Goal: Information Seeking & Learning: Find specific fact

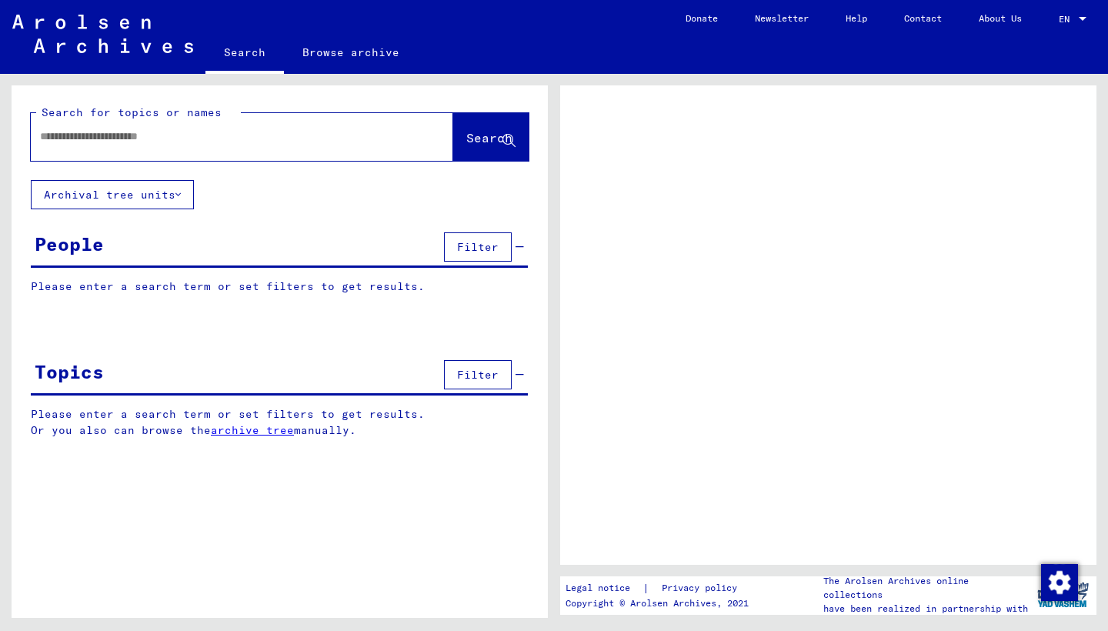
click at [203, 135] on input "text" at bounding box center [228, 137] width 376 height 16
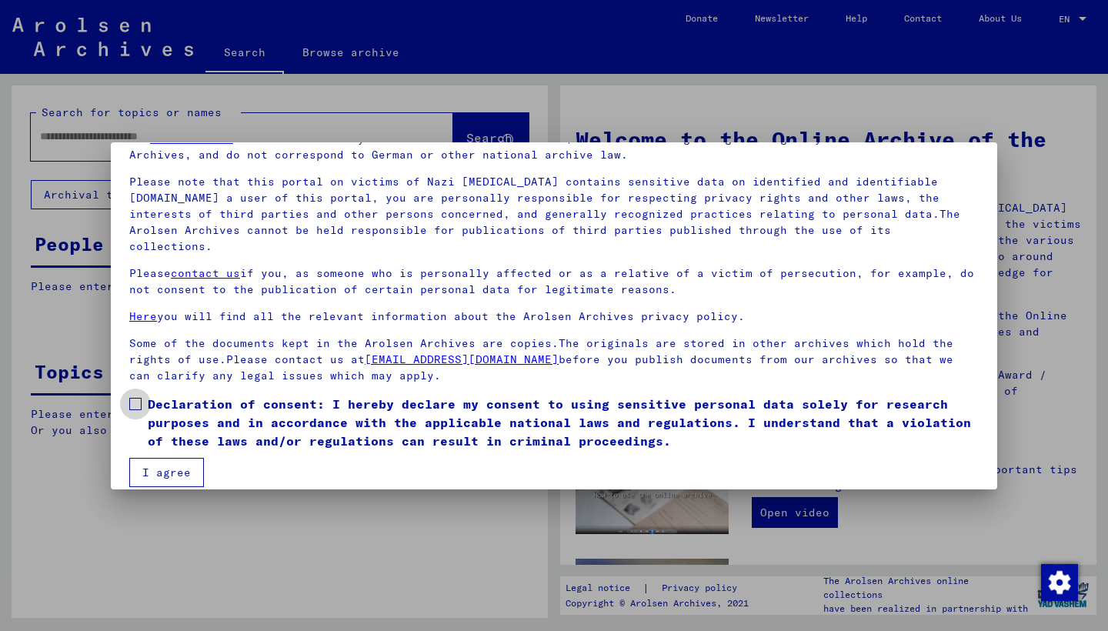
click at [138, 398] on span at bounding box center [135, 404] width 12 height 12
click at [169, 458] on button "I agree" at bounding box center [166, 472] width 75 height 29
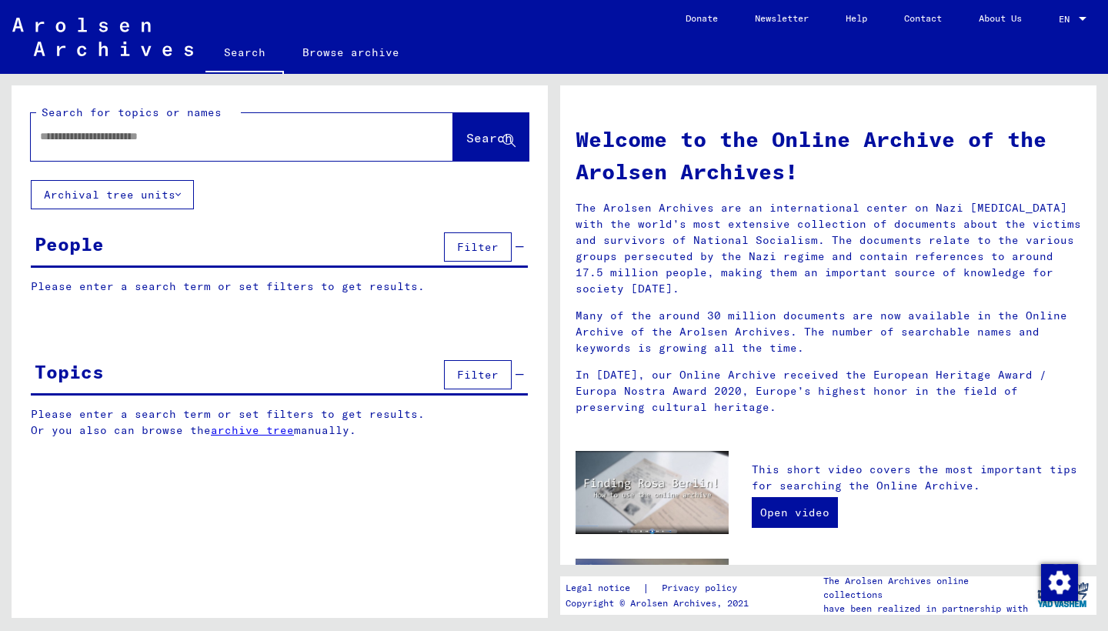
click at [109, 138] on input "text" at bounding box center [223, 137] width 367 height 16
click at [466, 132] on span "Search" at bounding box center [489, 137] width 46 height 15
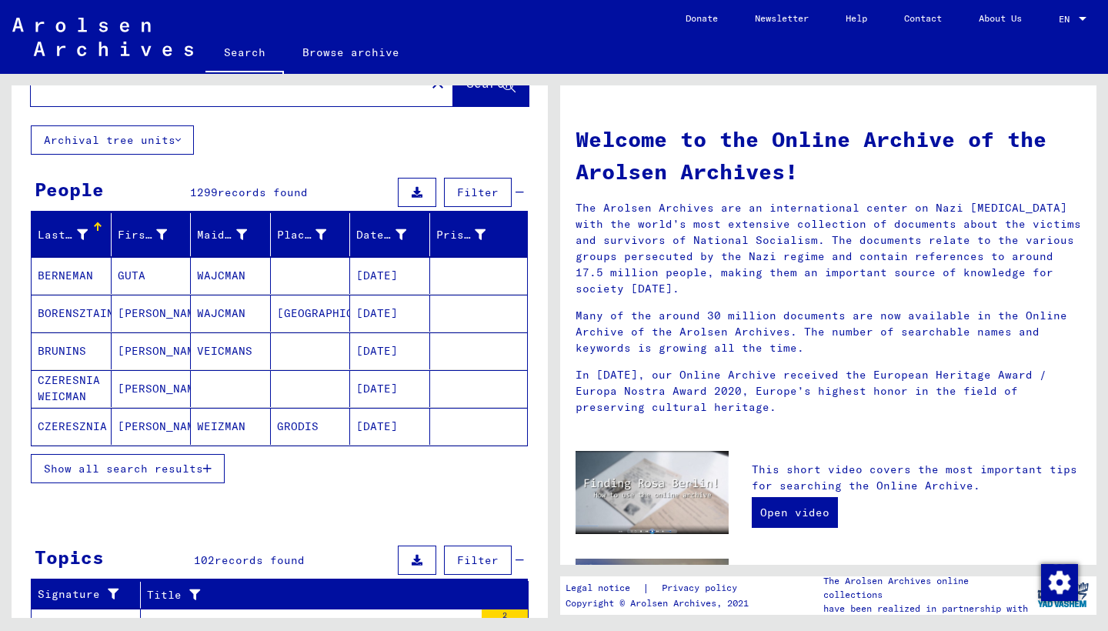
scroll to position [64, 0]
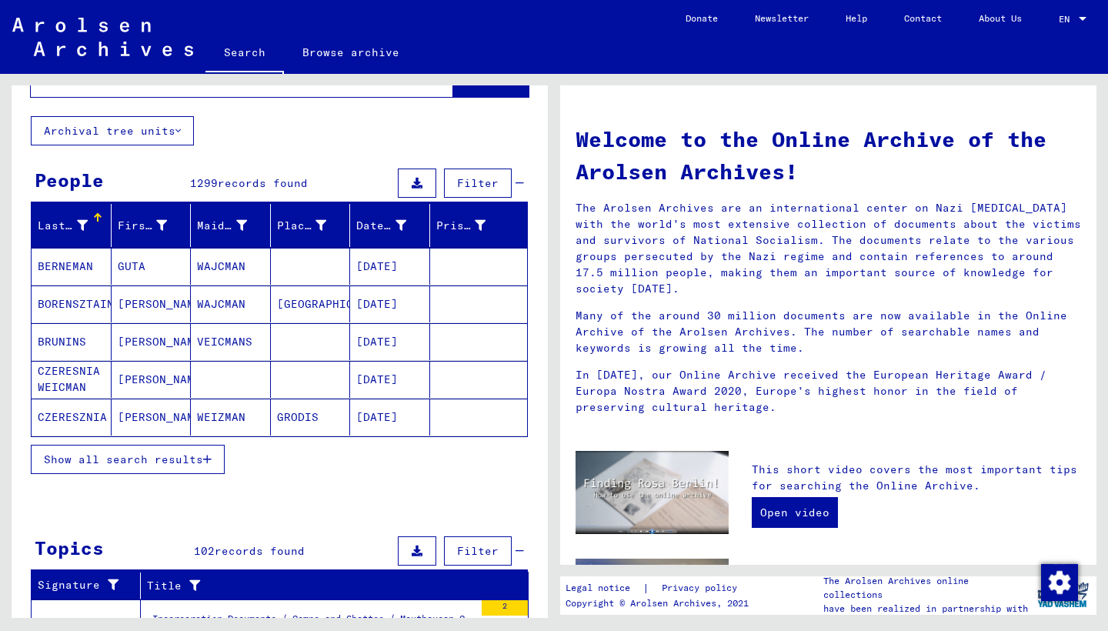
click at [118, 459] on span "Show all search results" at bounding box center [123, 460] width 159 height 14
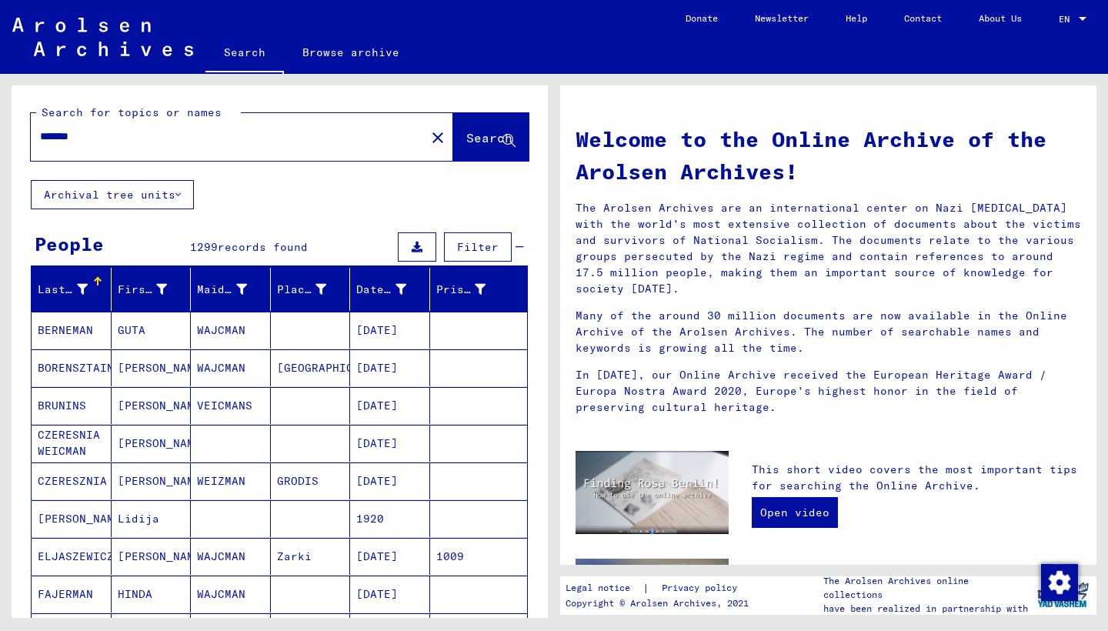
scroll to position [0, 0]
click at [179, 135] on input "*******" at bounding box center [223, 137] width 367 height 16
drag, startPoint x: 179, startPoint y: 135, endPoint x: 463, endPoint y: 134, distance: 284.7
click at [466, 134] on span "Search" at bounding box center [489, 137] width 46 height 15
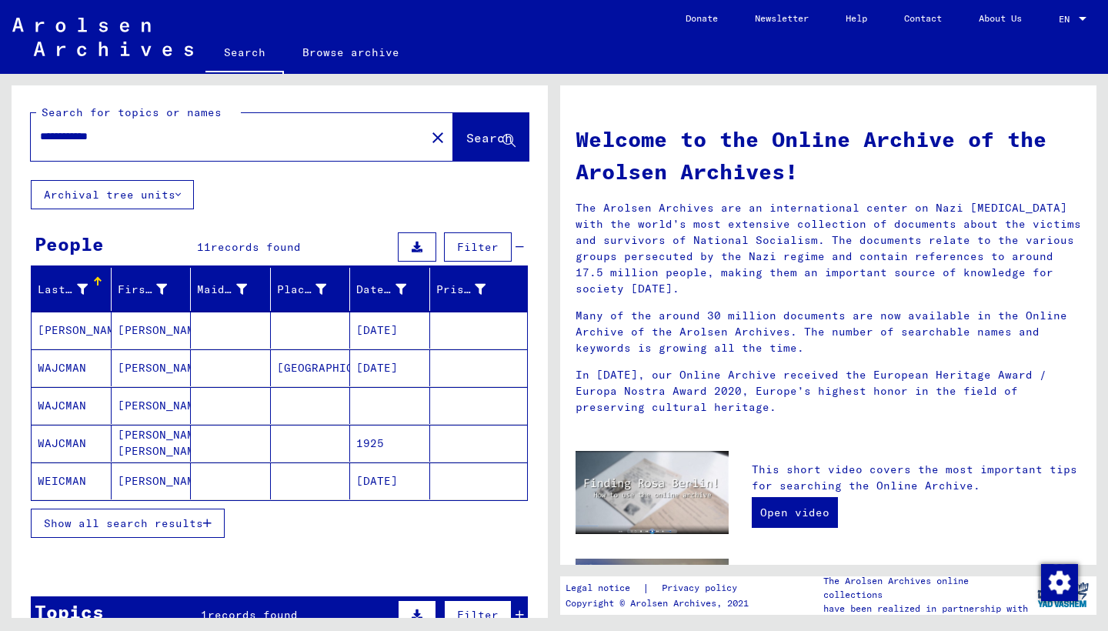
click at [160, 520] on span "Show all search results" at bounding box center [123, 523] width 159 height 14
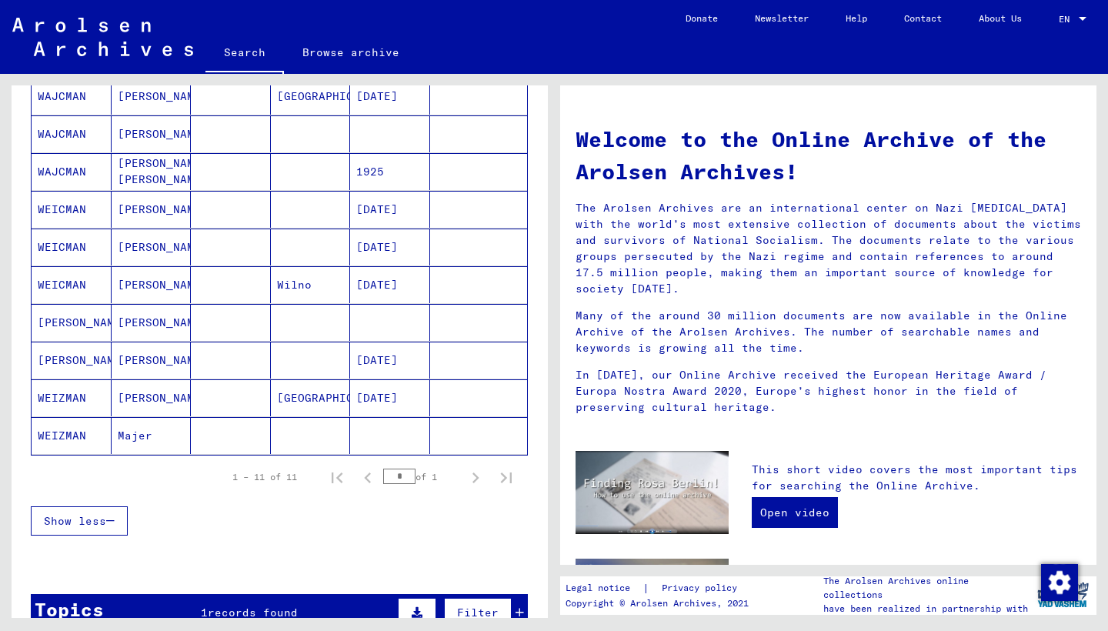
scroll to position [275, 0]
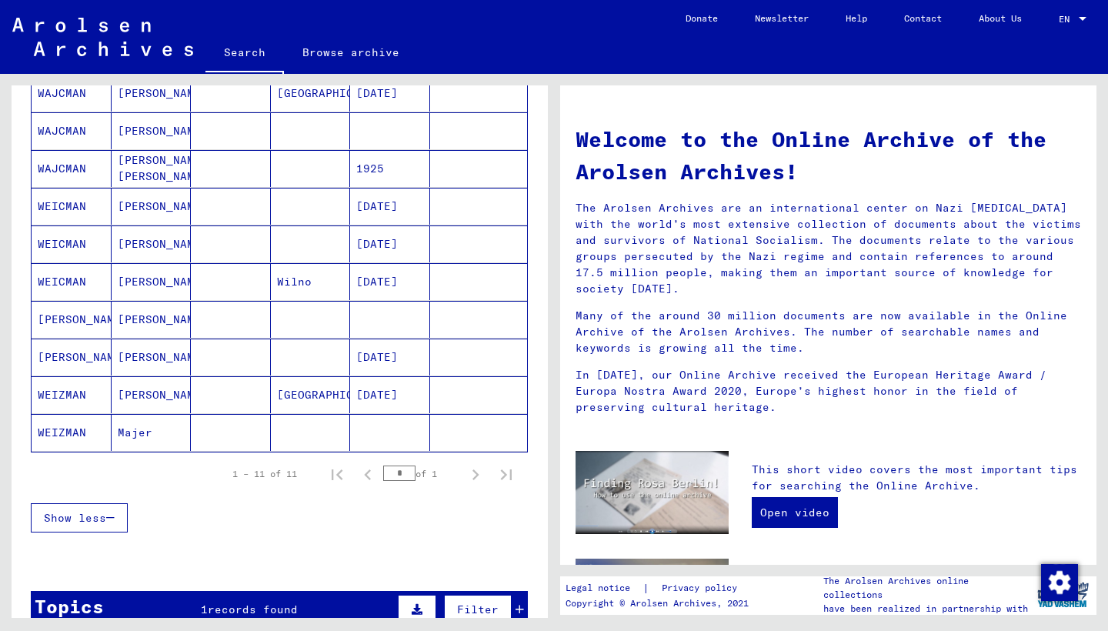
click at [65, 429] on mat-cell "WEIZMAN" at bounding box center [72, 432] width 80 height 37
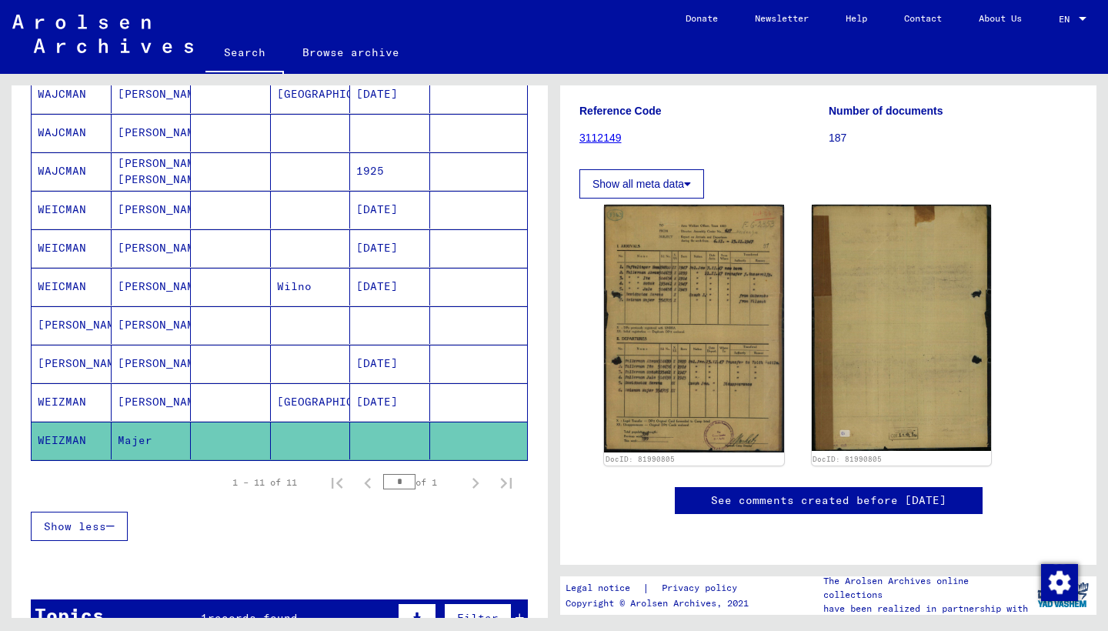
scroll to position [248, 0]
click at [144, 322] on mat-cell "[PERSON_NAME]" at bounding box center [152, 325] width 80 height 38
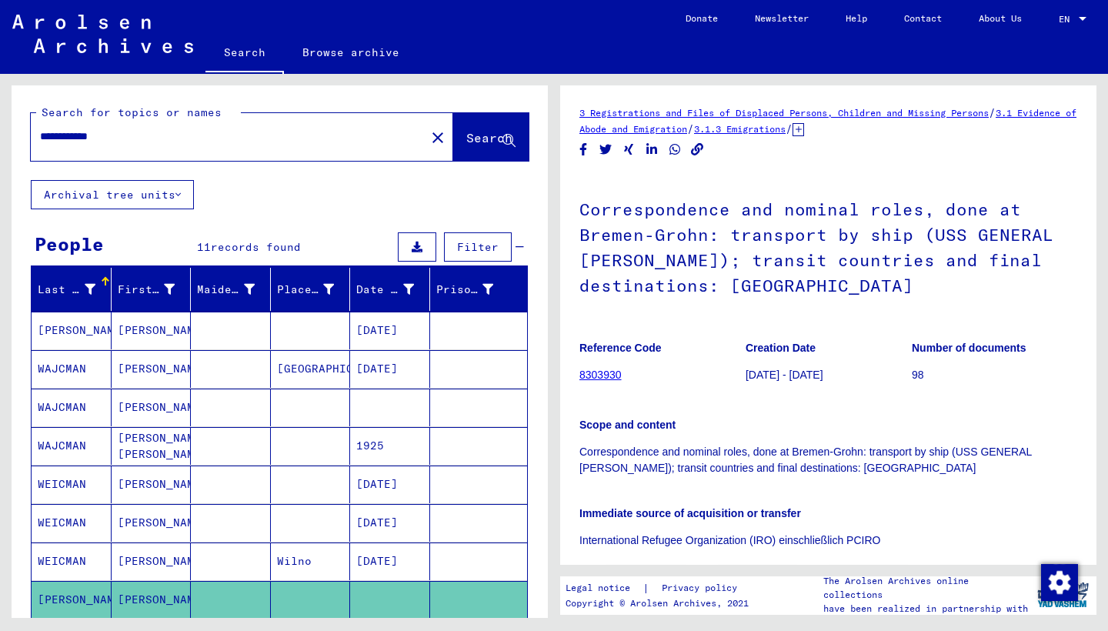
click at [119, 138] on input "**********" at bounding box center [228, 137] width 376 height 16
click at [466, 126] on button "Search" at bounding box center [490, 137] width 75 height 48
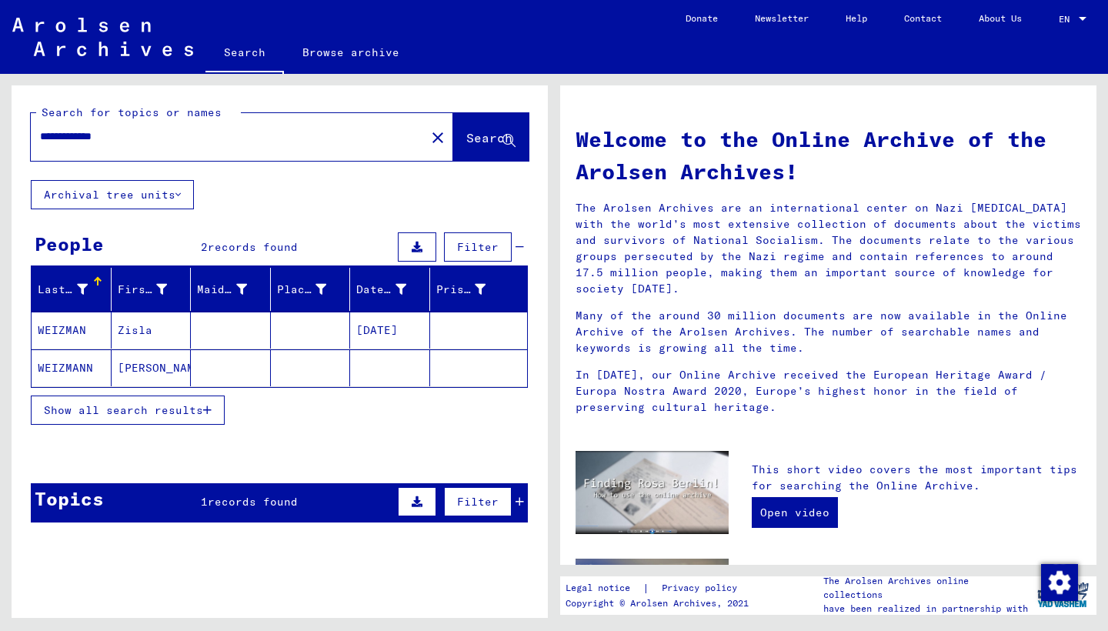
click at [47, 325] on mat-cell "WEIZMAN" at bounding box center [72, 330] width 80 height 37
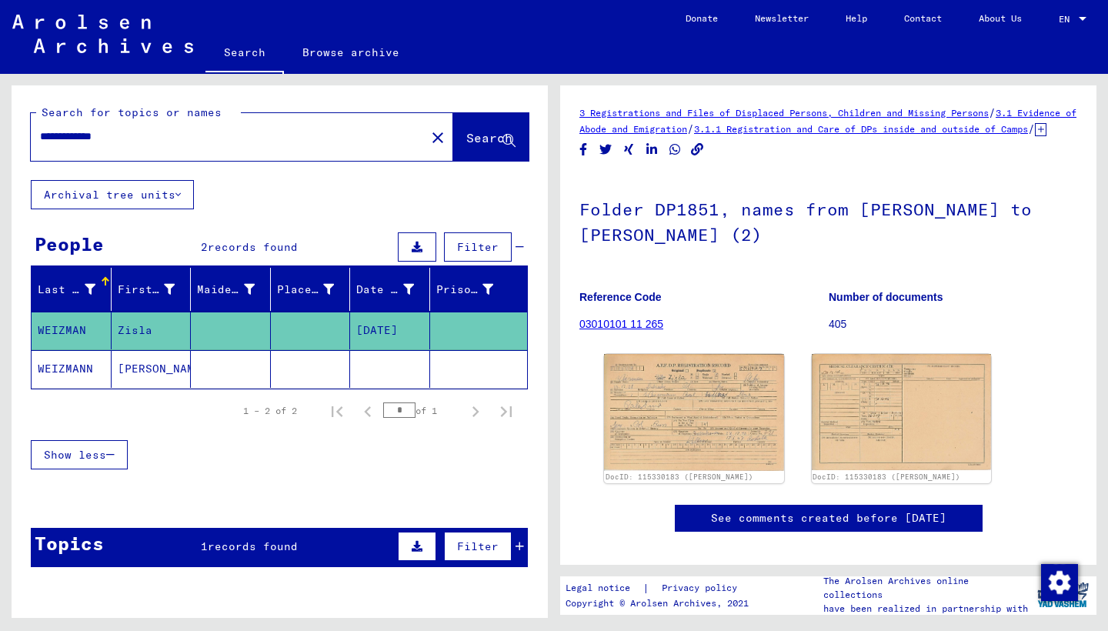
click at [62, 369] on mat-cell "WEIZMANN" at bounding box center [72, 369] width 80 height 38
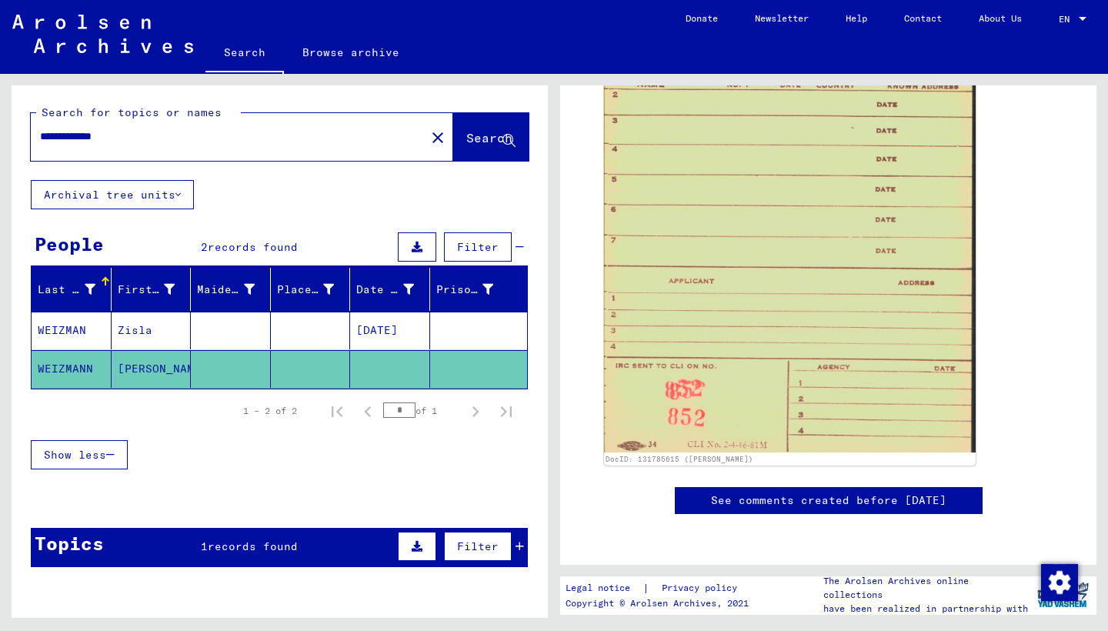
scroll to position [1091, 0]
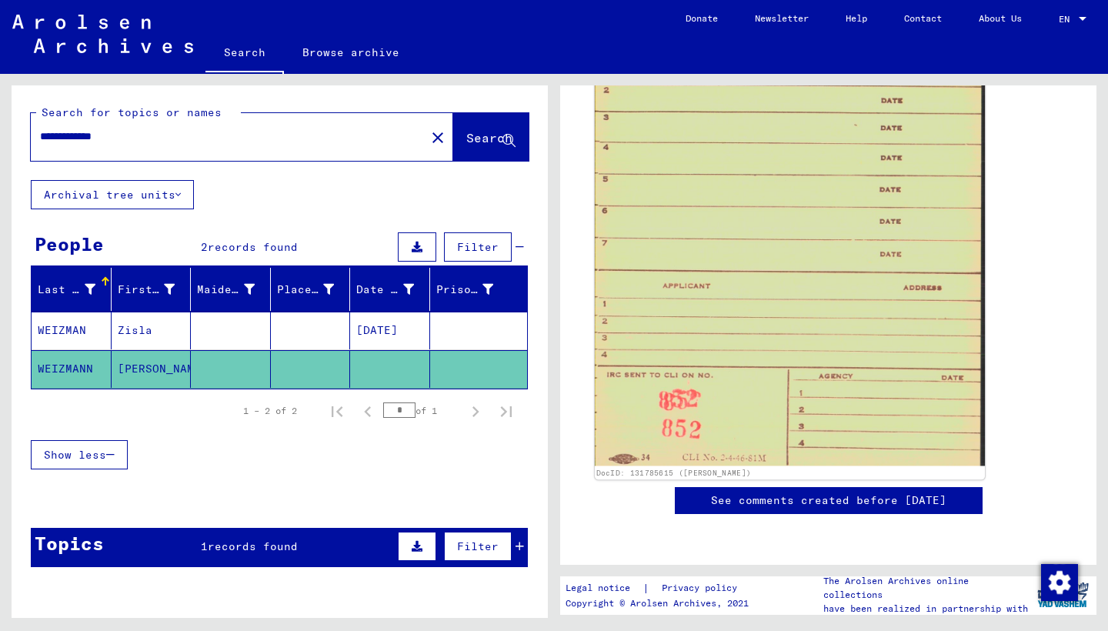
click at [888, 262] on img at bounding box center [790, 177] width 390 height 578
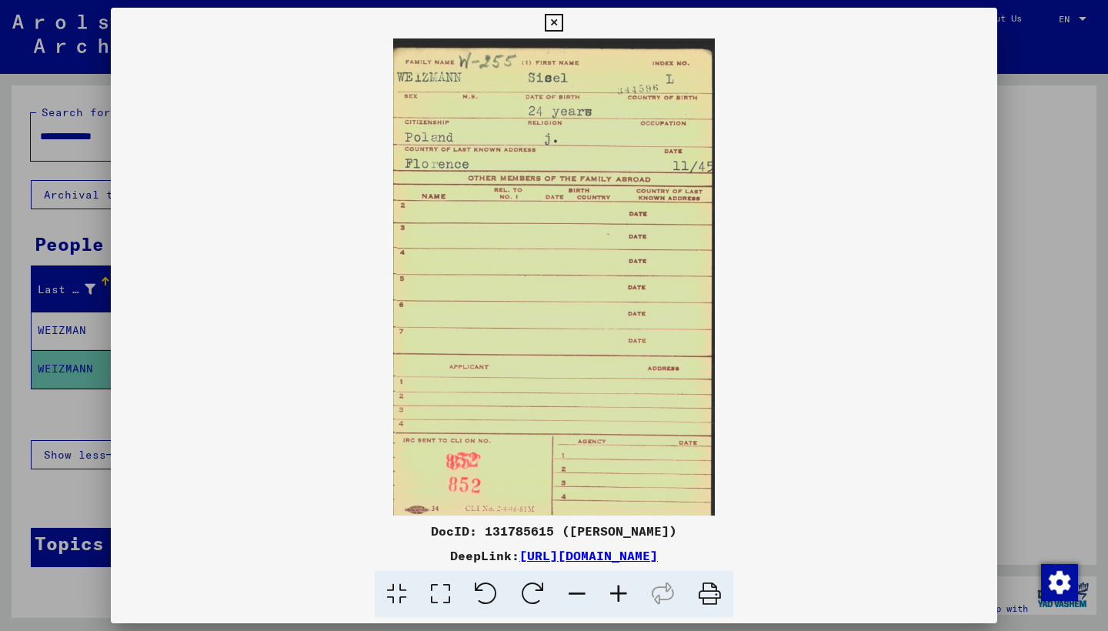
scroll to position [0, 0]
click at [711, 586] on icon at bounding box center [709, 594] width 47 height 47
click at [1034, 321] on div at bounding box center [554, 315] width 1108 height 631
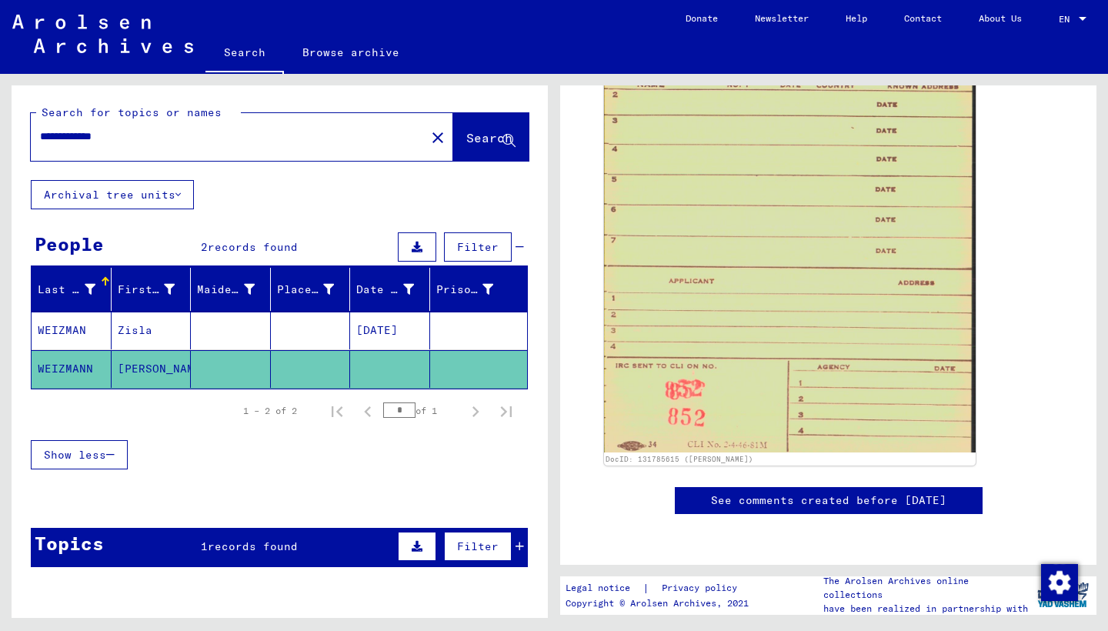
scroll to position [1519, 0]
click at [66, 329] on mat-cell "WEIZMAN" at bounding box center [72, 331] width 80 height 38
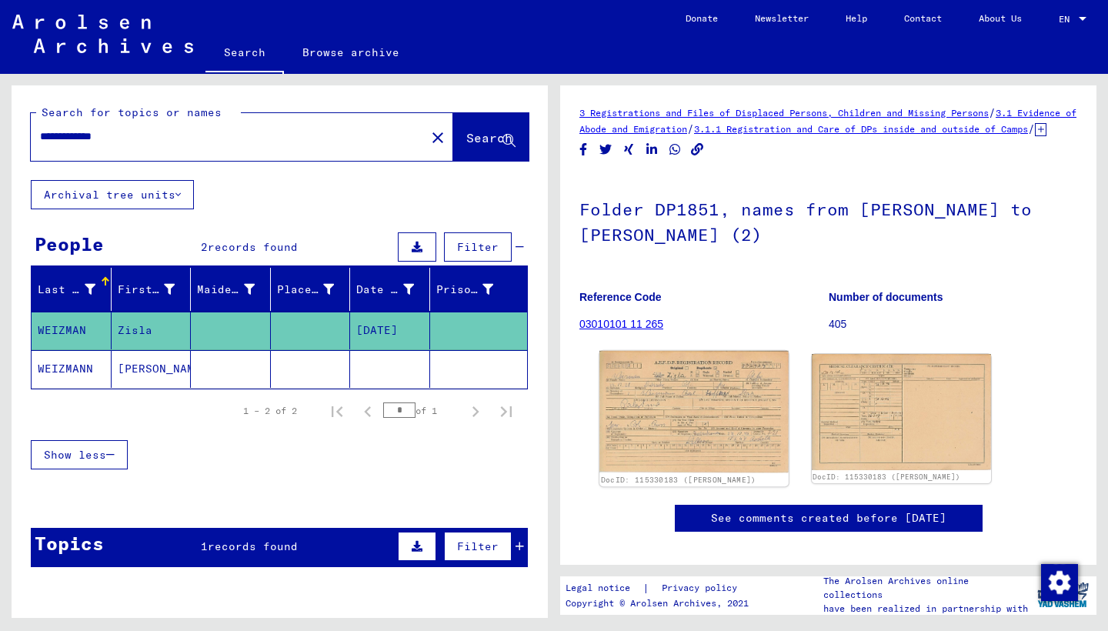
click at [681, 406] on img at bounding box center [694, 412] width 189 height 122
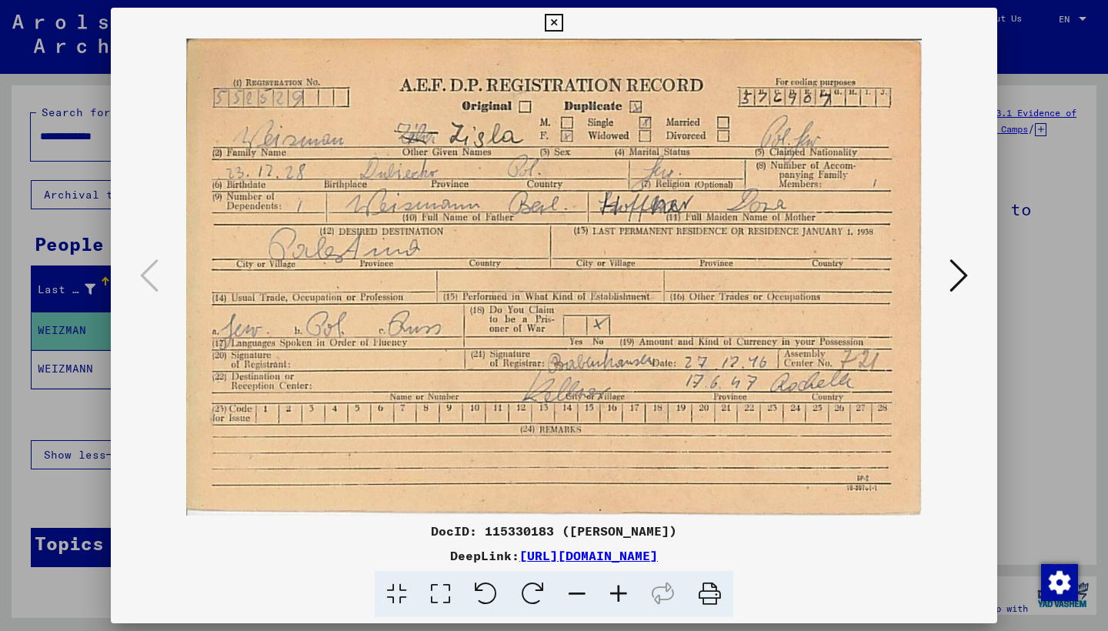
click at [960, 273] on icon at bounding box center [959, 275] width 18 height 37
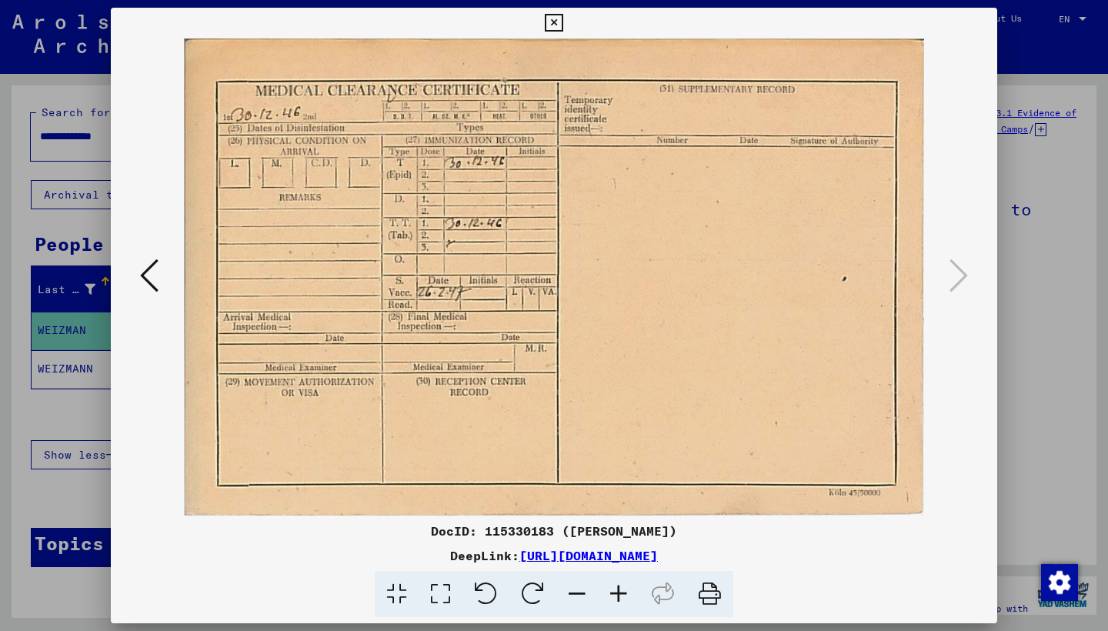
click at [563, 17] on icon at bounding box center [554, 23] width 18 height 18
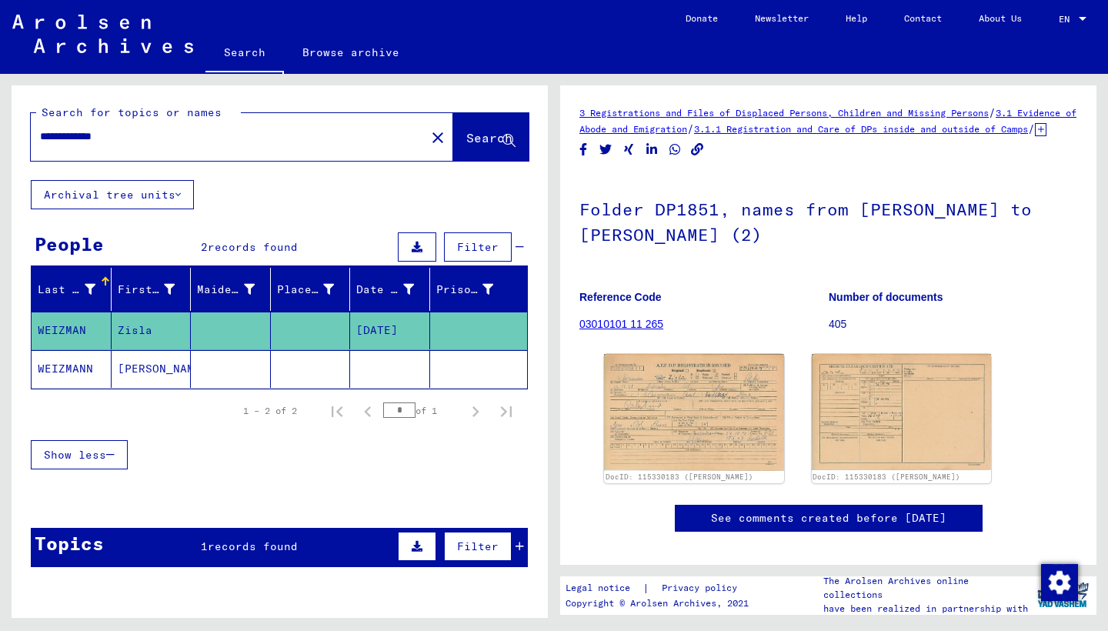
click at [135, 137] on input "**********" at bounding box center [228, 137] width 376 height 16
click at [466, 135] on span "Search" at bounding box center [489, 137] width 46 height 15
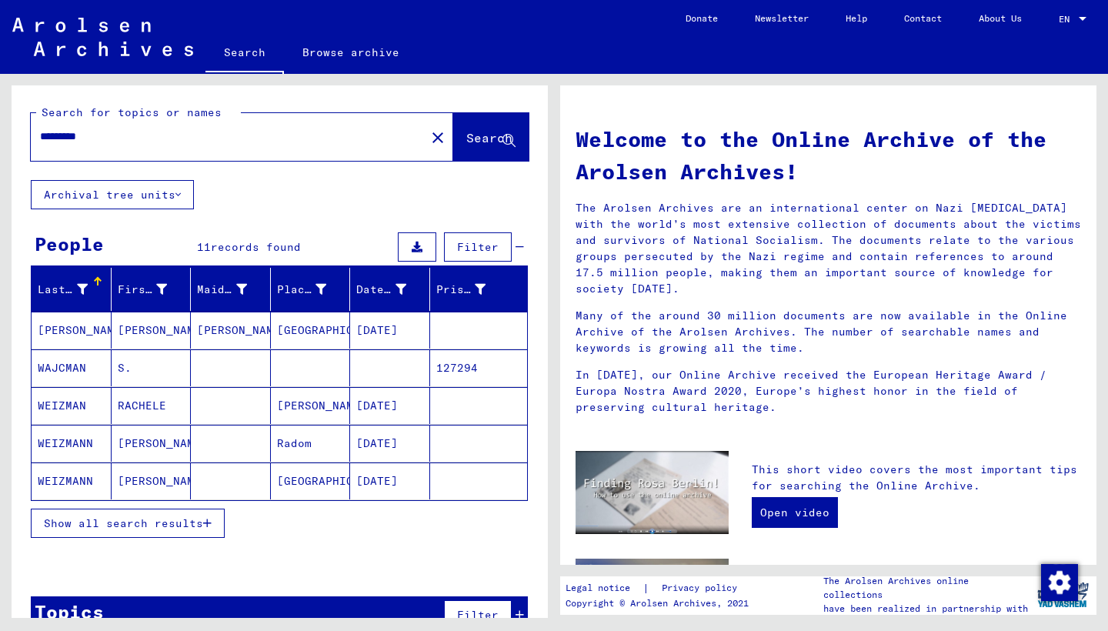
click at [97, 522] on span "Show all search results" at bounding box center [123, 523] width 159 height 14
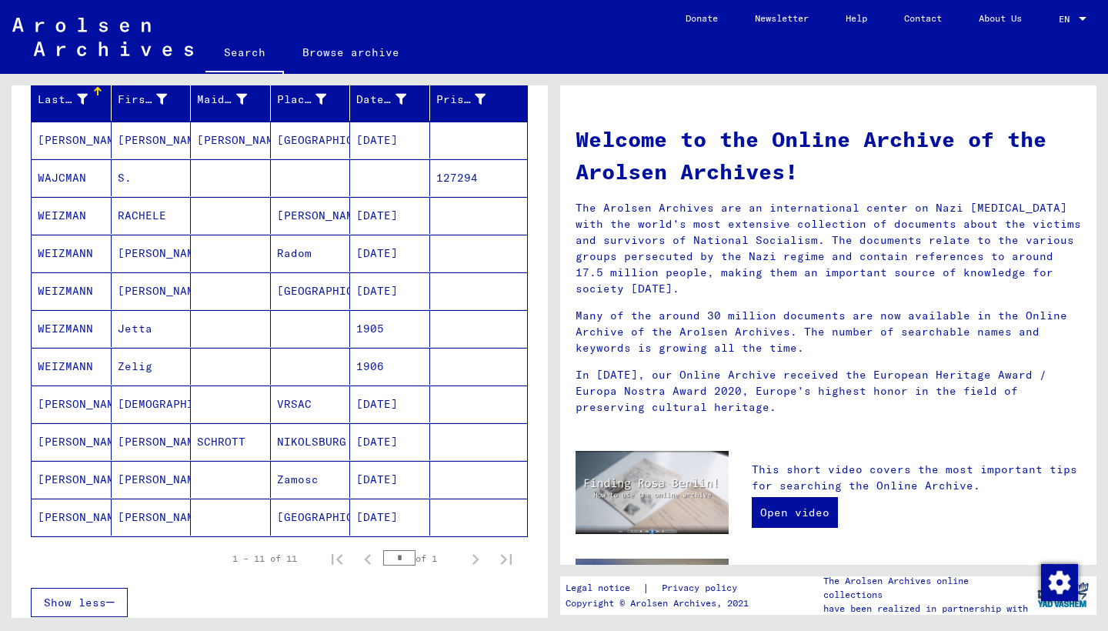
scroll to position [200, 0]
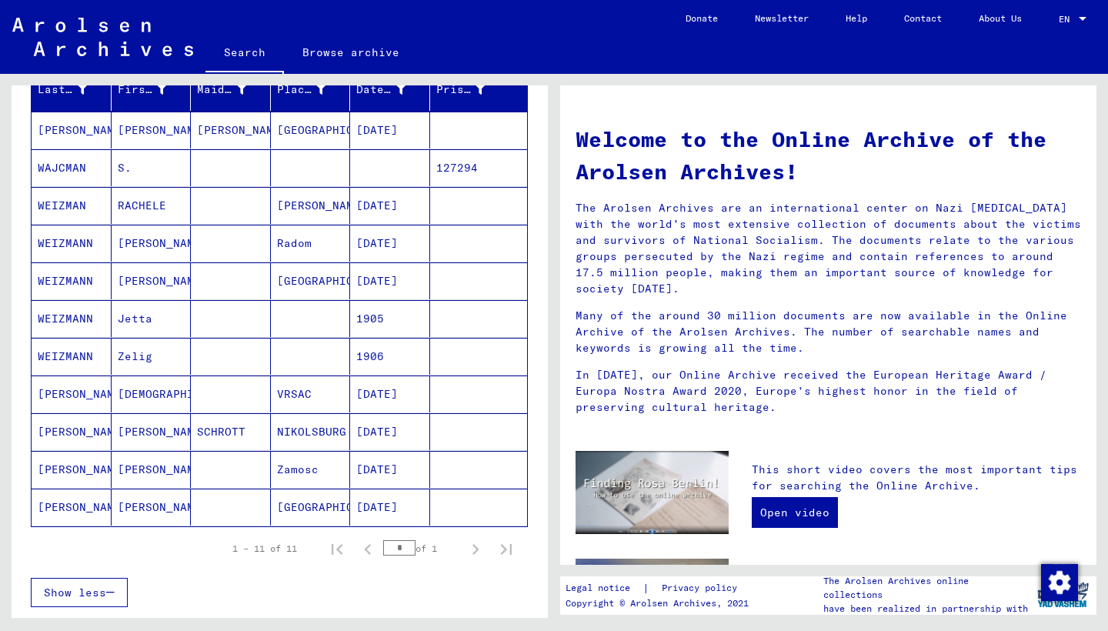
click at [72, 162] on mat-cell "WAJCMAN" at bounding box center [72, 167] width 80 height 37
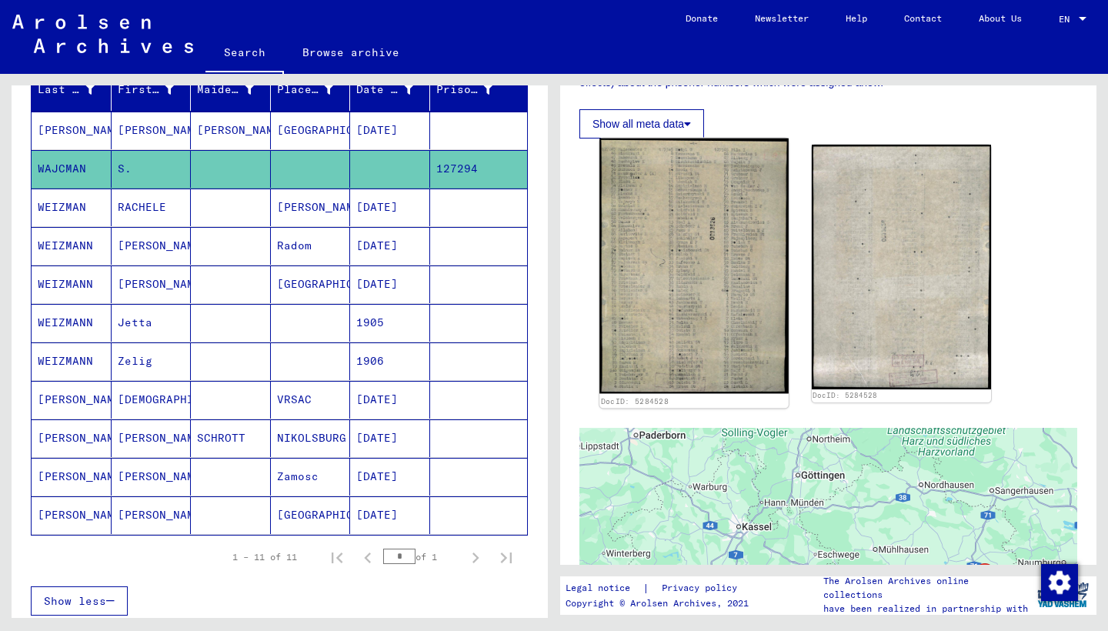
scroll to position [207, 0]
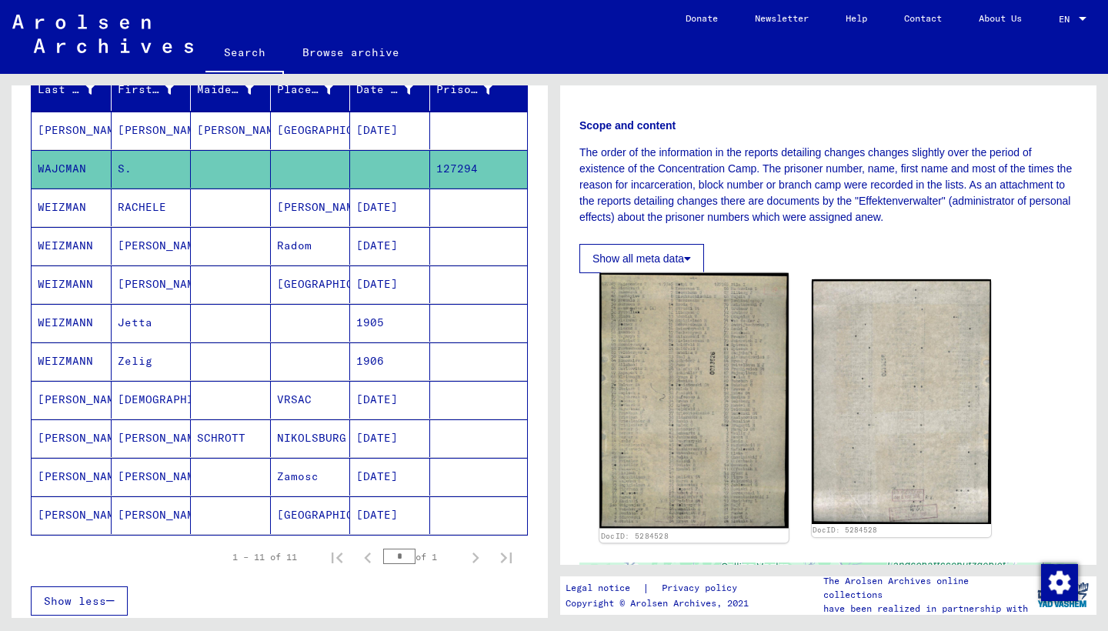
click at [681, 366] on img at bounding box center [694, 400] width 189 height 255
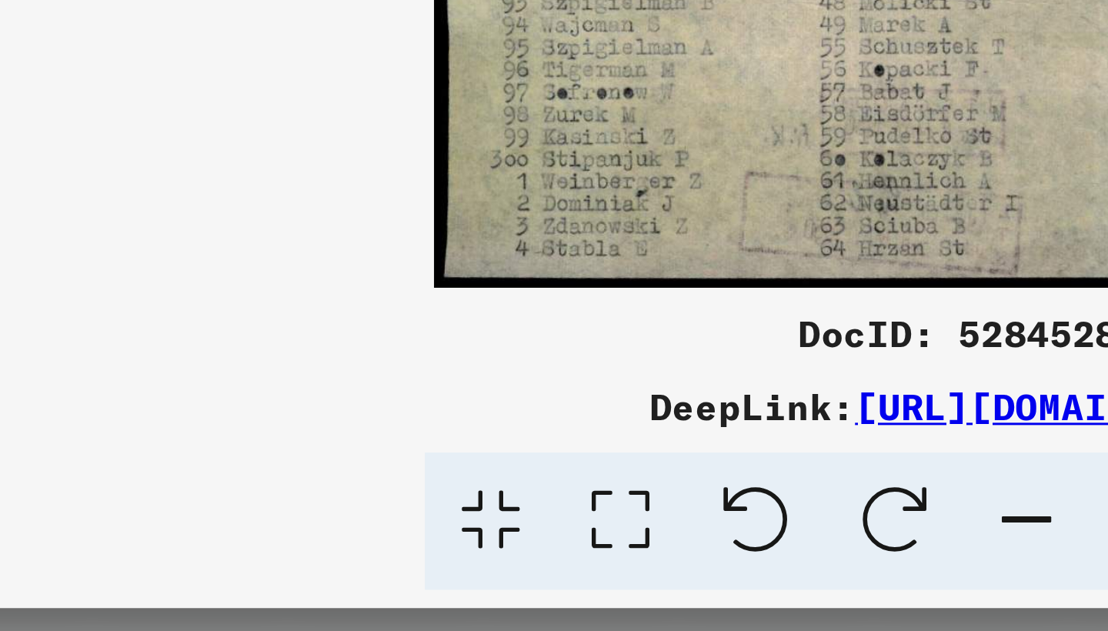
scroll to position [0, 0]
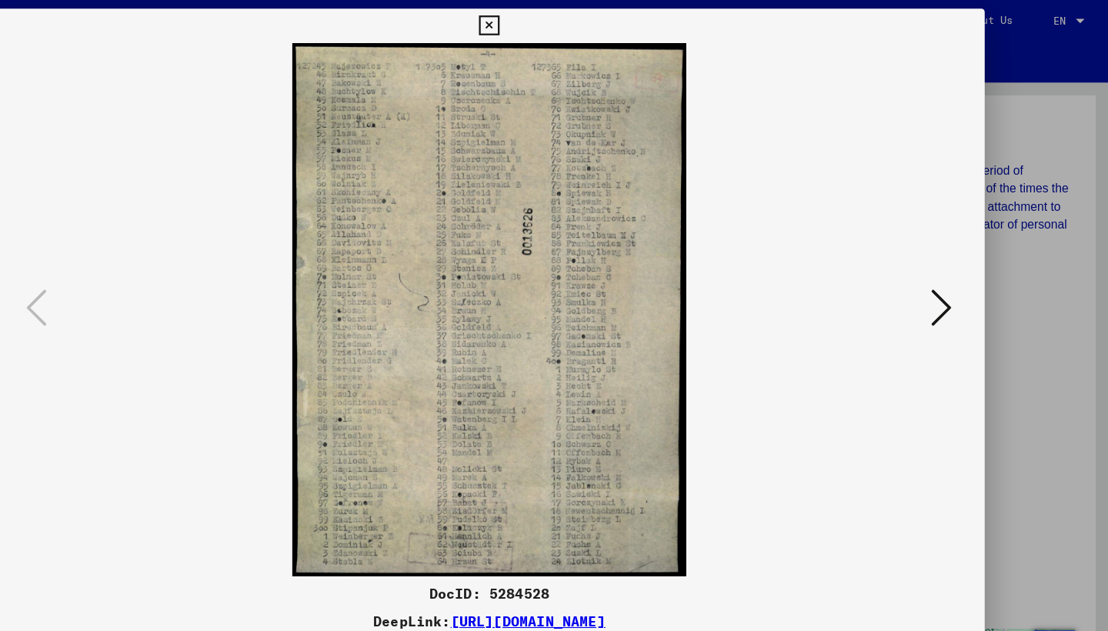
click at [950, 271] on icon at bounding box center [959, 275] width 18 height 37
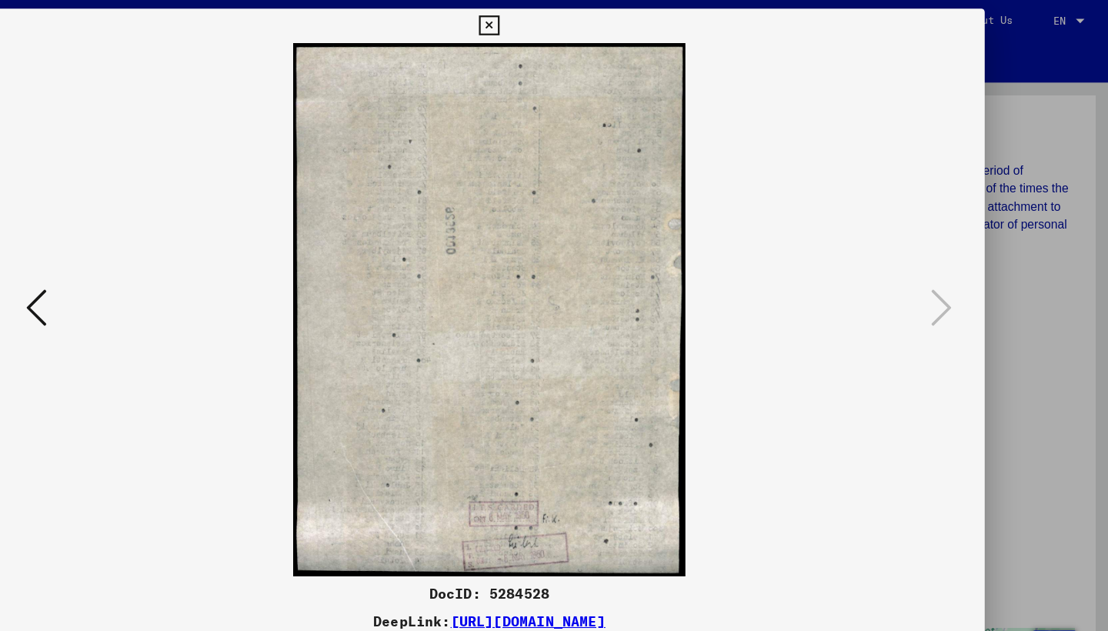
click at [563, 20] on icon at bounding box center [554, 23] width 18 height 18
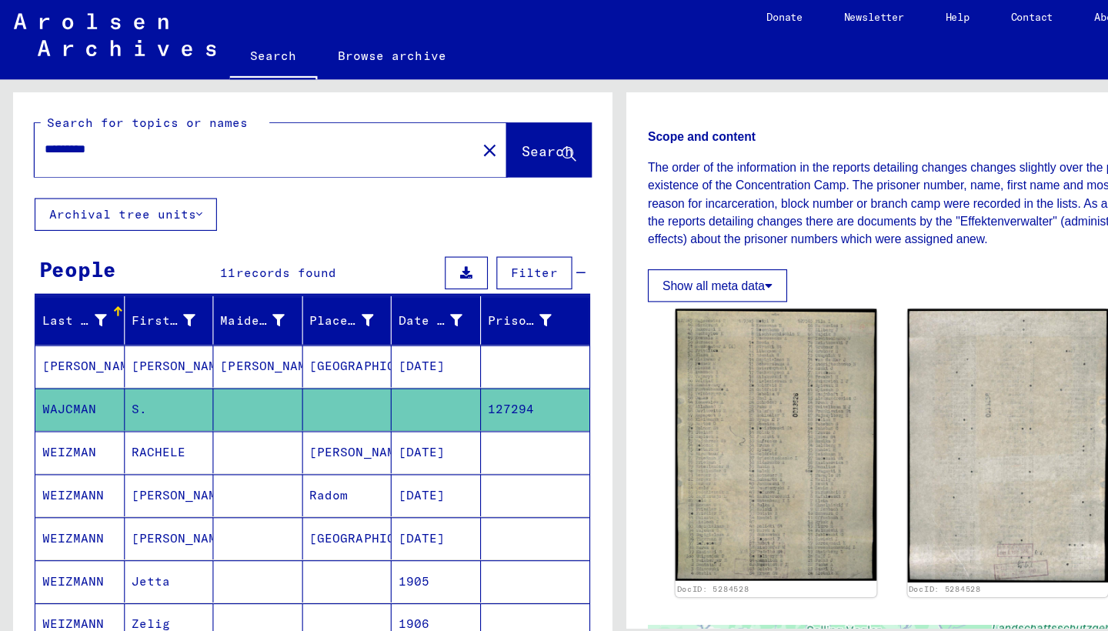
click at [99, 134] on input "*********" at bounding box center [228, 137] width 376 height 16
type input "*******"
click at [466, 130] on span "Search" at bounding box center [489, 137] width 46 height 15
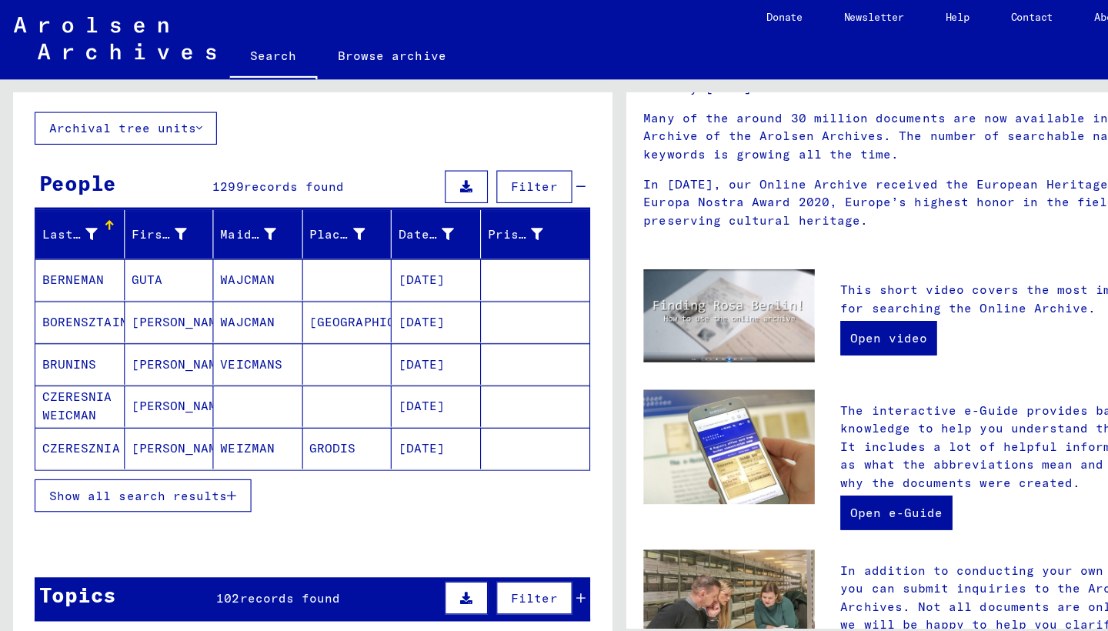
scroll to position [98, 0]
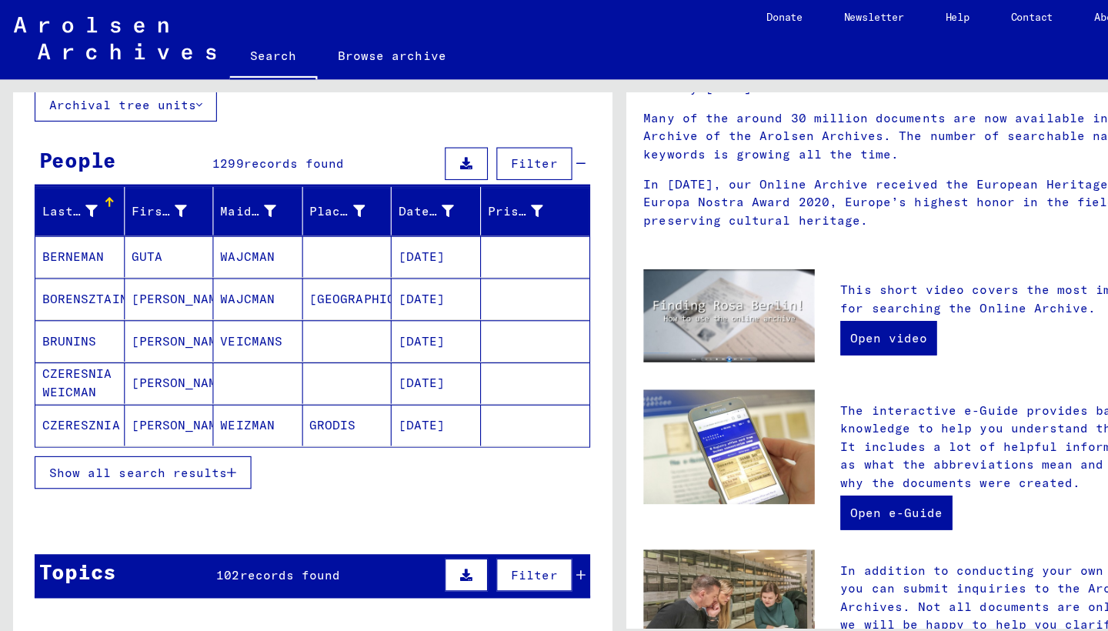
click at [143, 419] on span "Show all search results" at bounding box center [123, 426] width 159 height 14
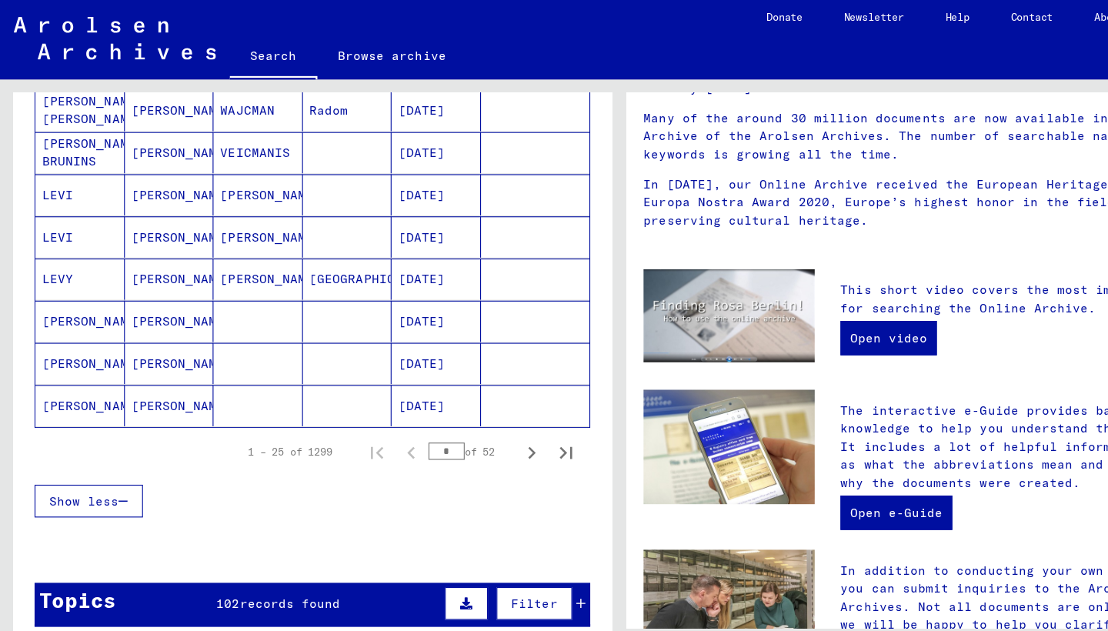
scroll to position [873, 0]
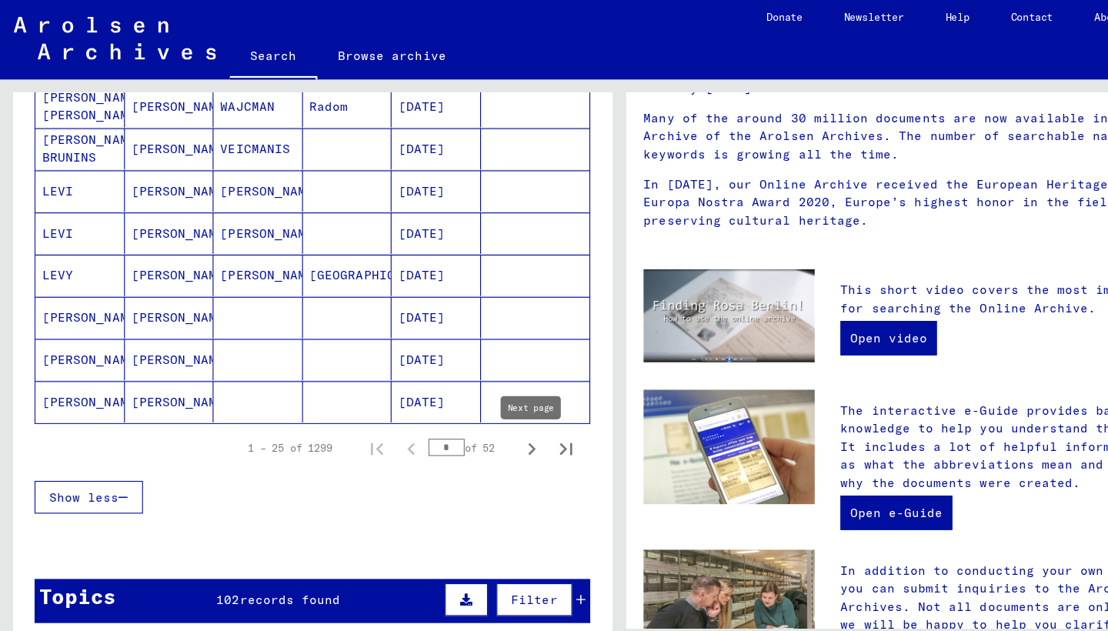
click at [479, 399] on icon "Next page" at bounding box center [476, 405] width 22 height 22
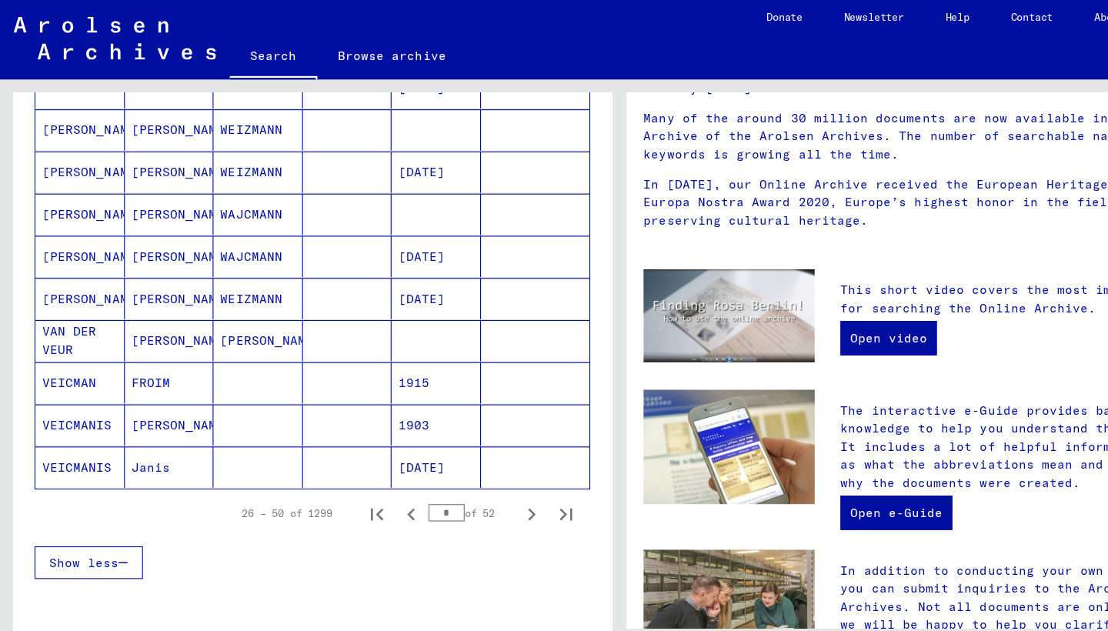
scroll to position [859, 0]
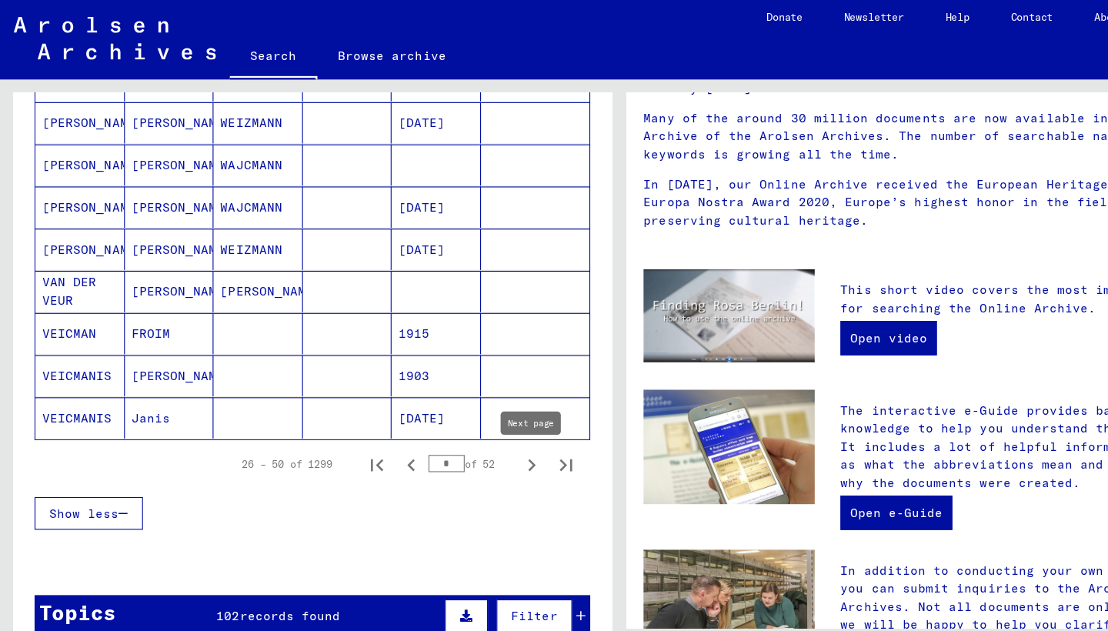
click at [473, 415] on icon "Next page" at bounding box center [476, 419] width 22 height 22
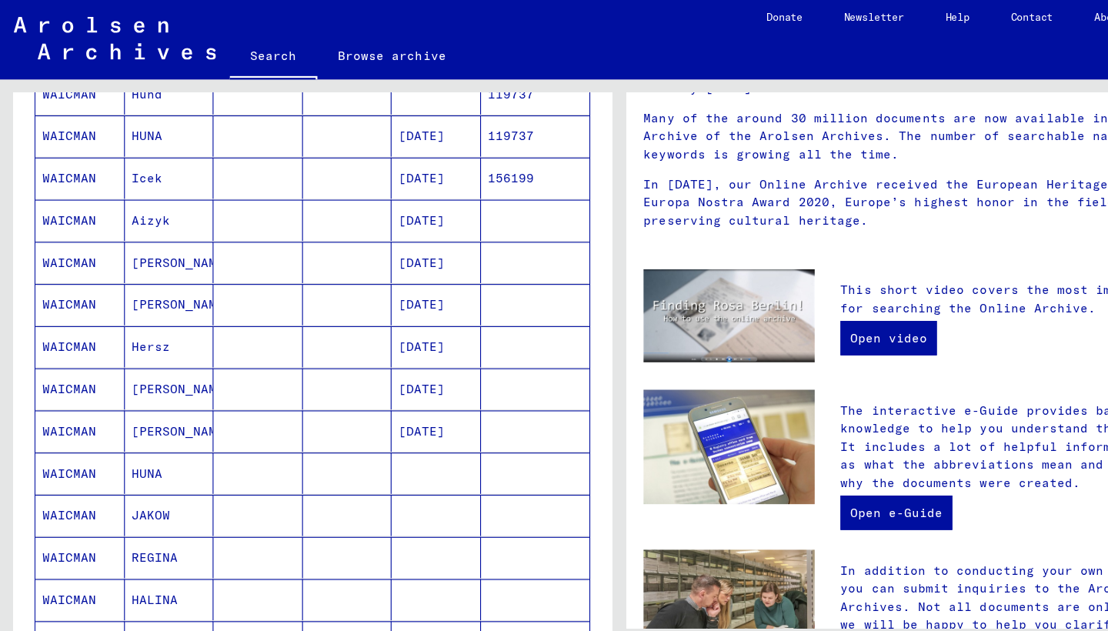
scroll to position [666, 0]
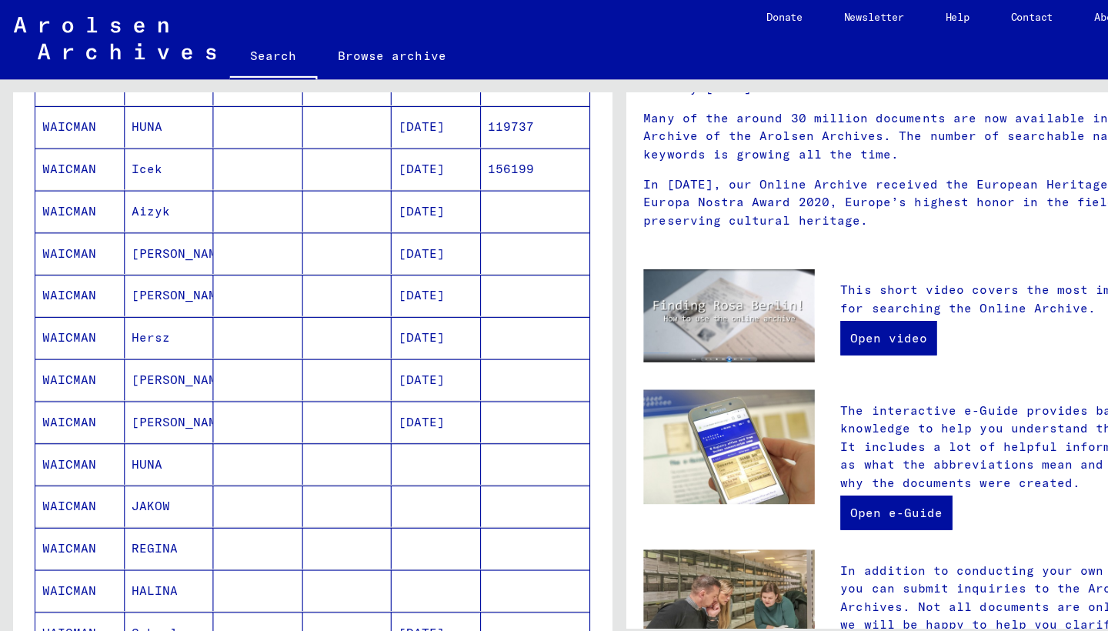
click at [74, 369] on mat-cell "WAICMAN" at bounding box center [72, 380] width 80 height 37
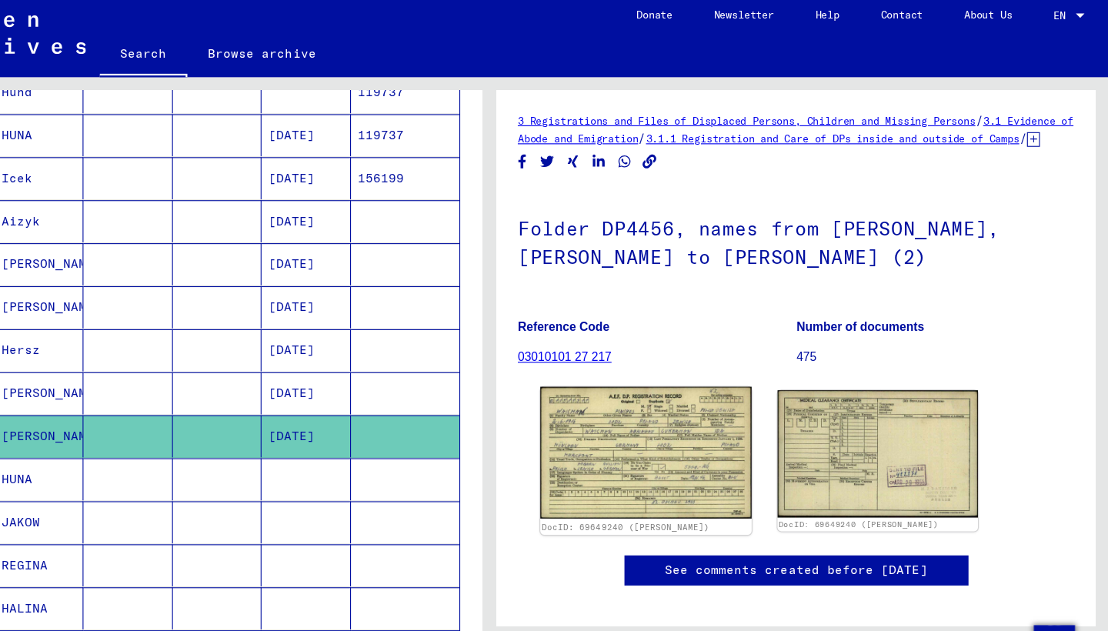
click at [600, 422] on img at bounding box center [694, 410] width 189 height 118
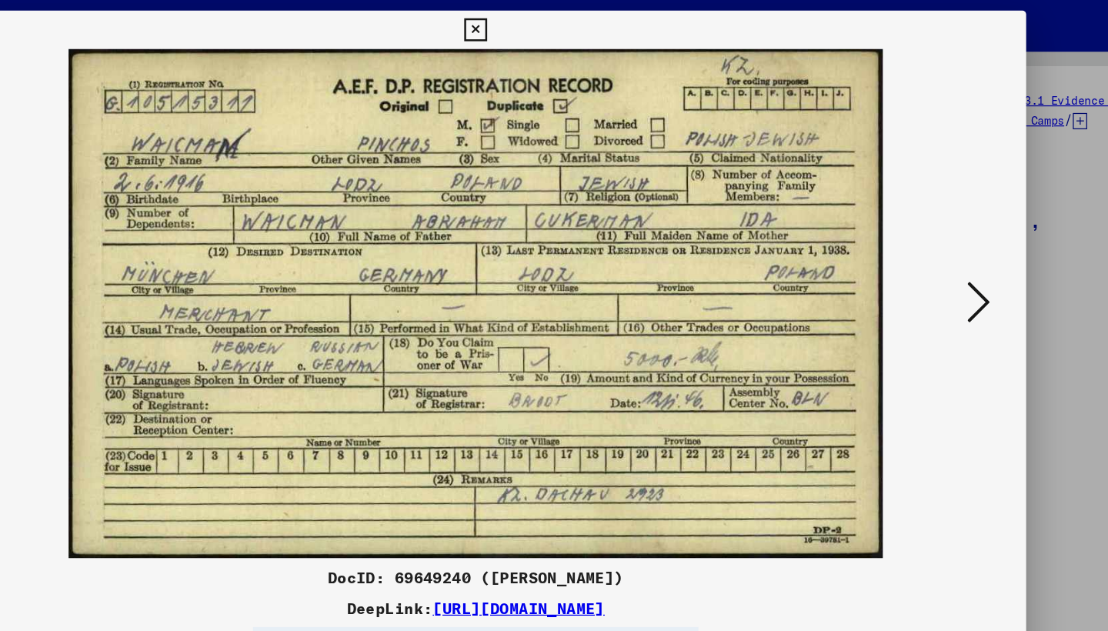
click at [563, 47] on icon at bounding box center [554, 56] width 18 height 18
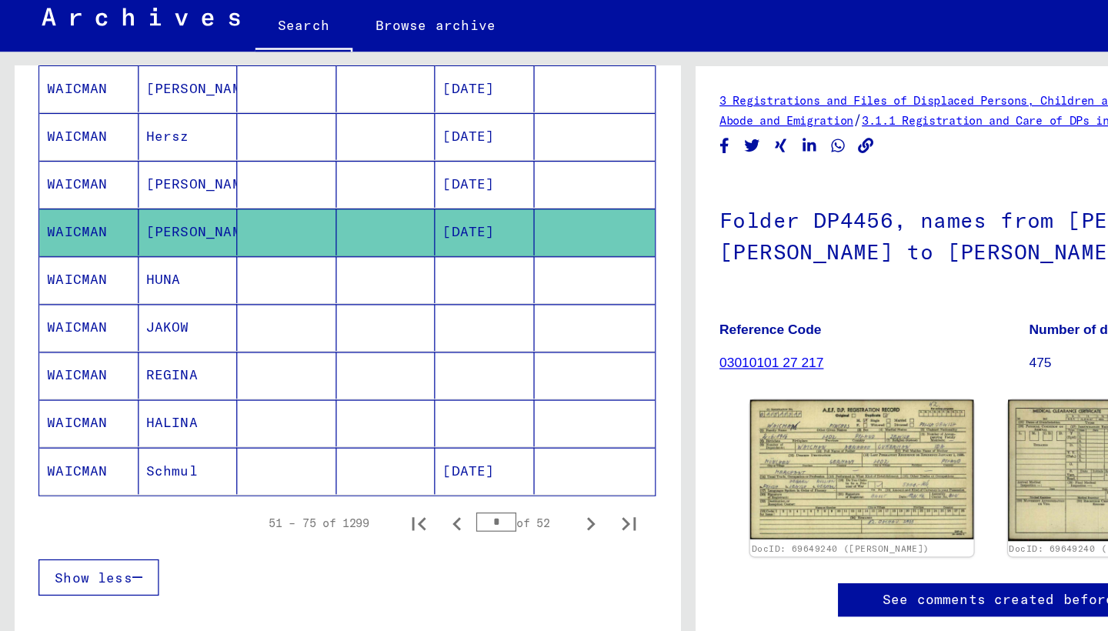
scroll to position [843, 0]
click at [81, 392] on mat-cell "WAICMAN" at bounding box center [72, 411] width 80 height 38
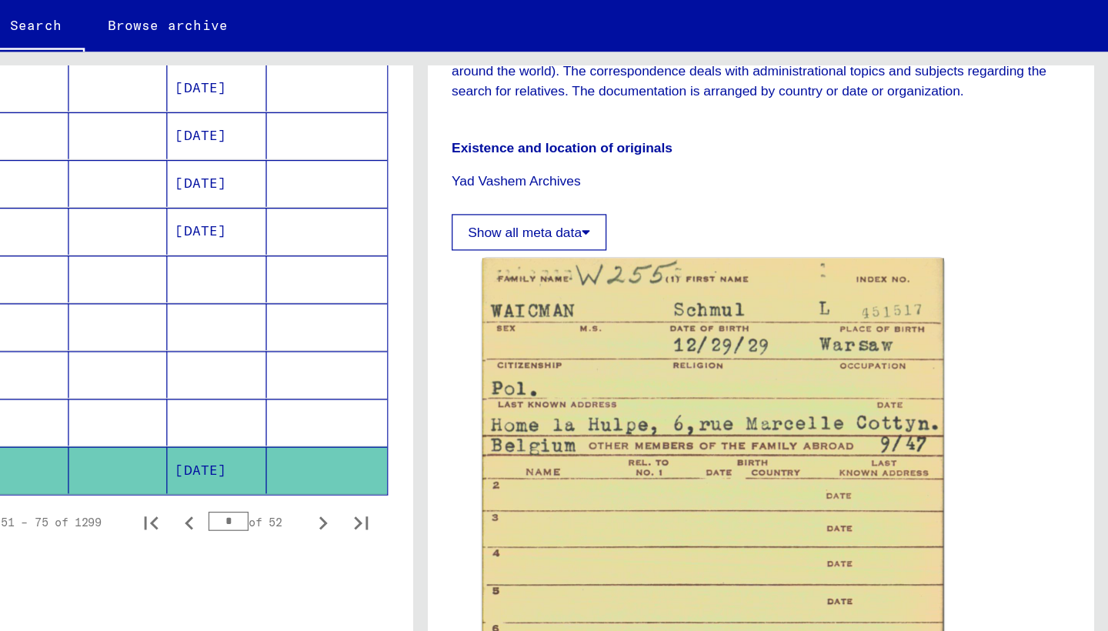
scroll to position [694, 0]
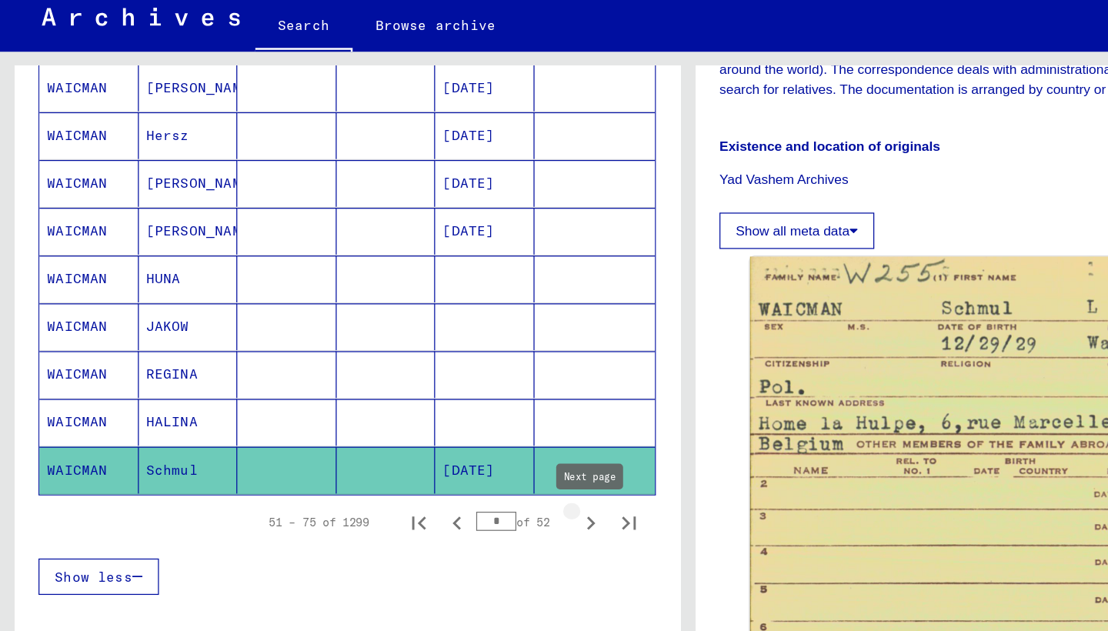
click at [476, 448] on icon "Next page" at bounding box center [476, 453] width 7 height 11
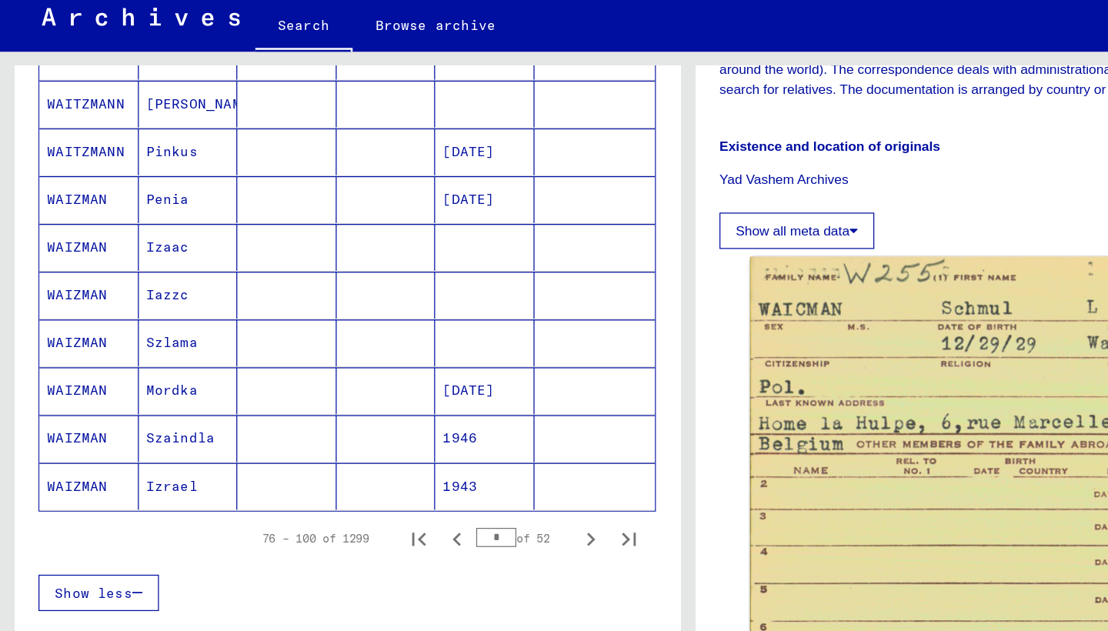
scroll to position [846, 0]
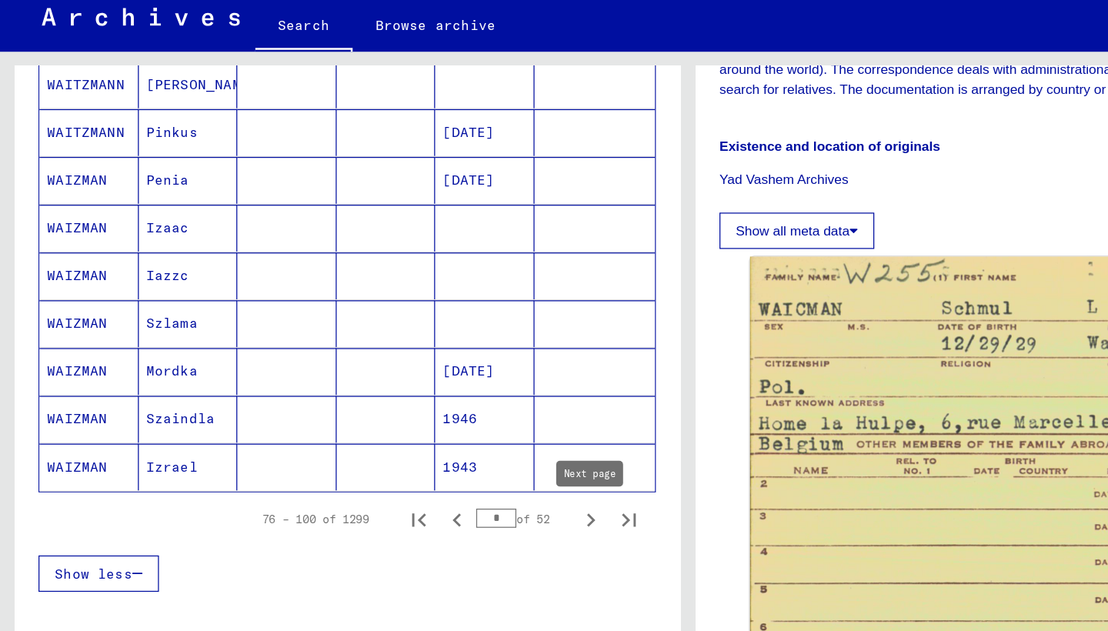
click at [475, 446] on icon "Next page" at bounding box center [476, 451] width 7 height 11
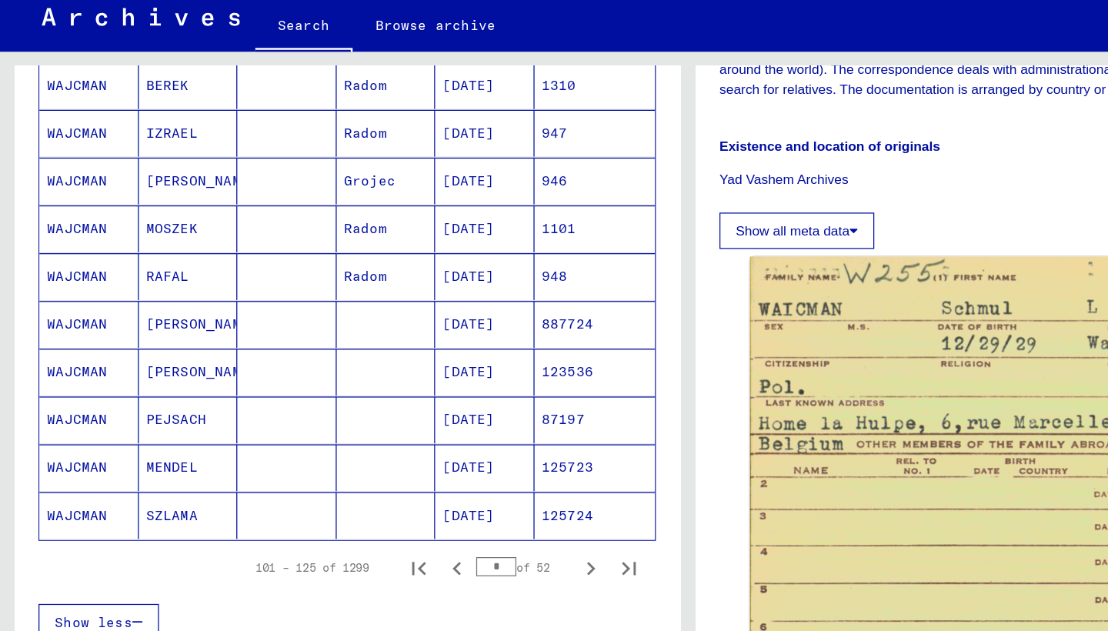
scroll to position [814, 0]
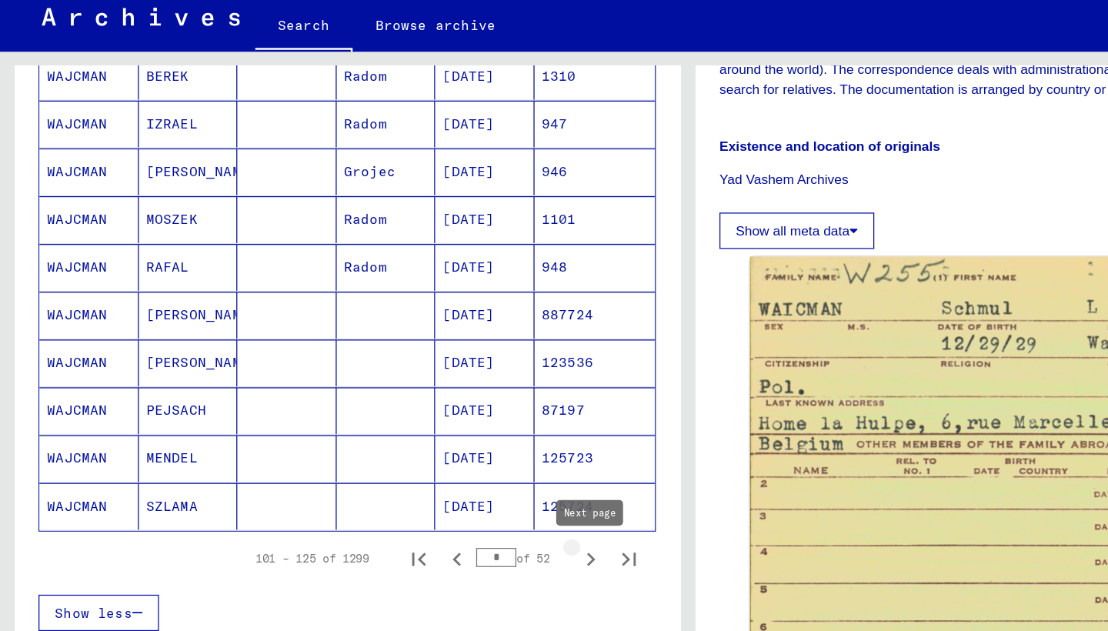
click at [473, 477] on icon "Next page" at bounding box center [476, 482] width 7 height 11
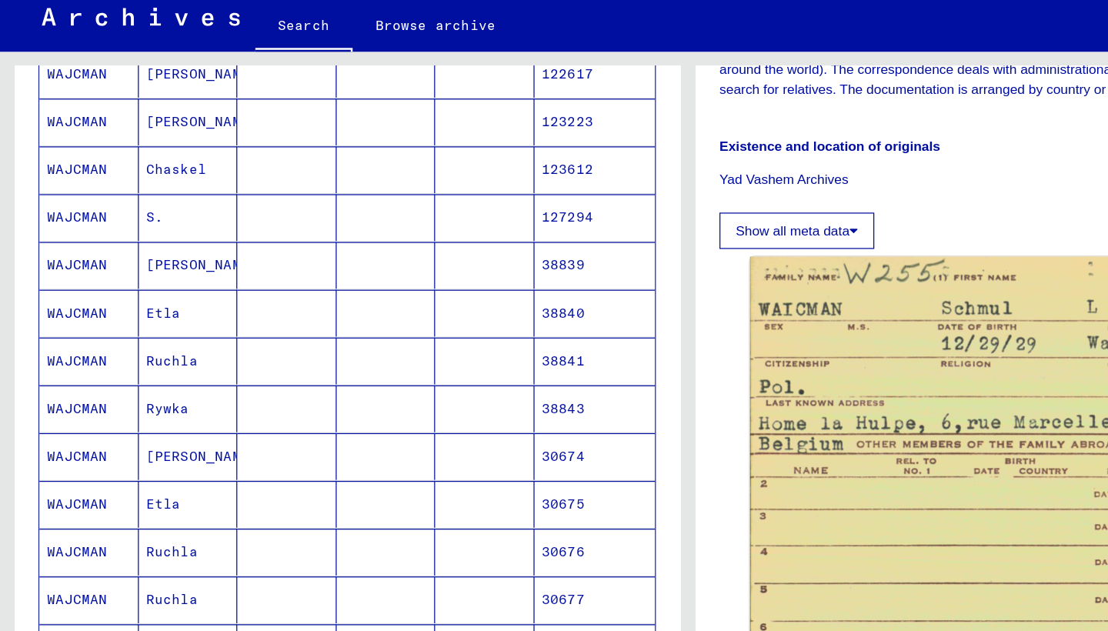
scroll to position [583, 0]
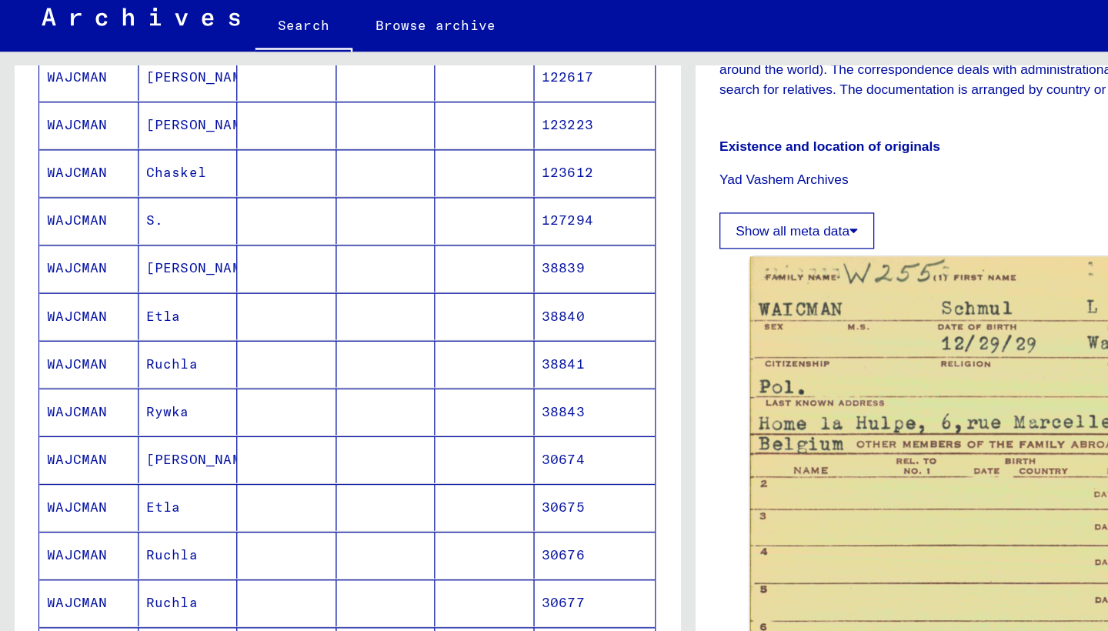
click at [55, 191] on mat-cell "WAJCMAN" at bounding box center [72, 210] width 80 height 38
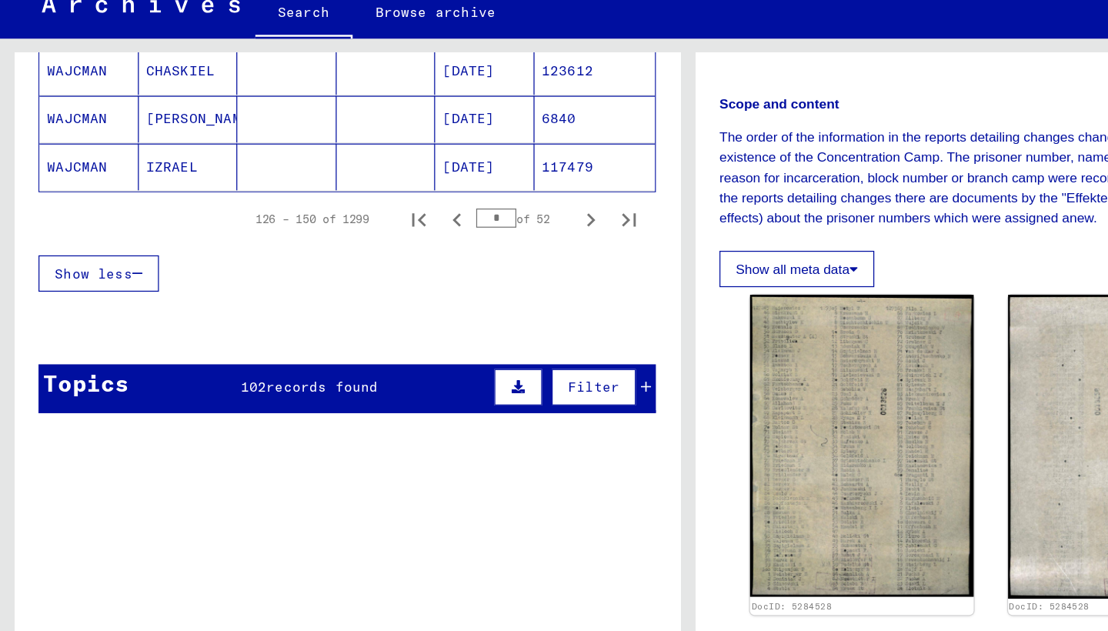
scroll to position [1077, 0]
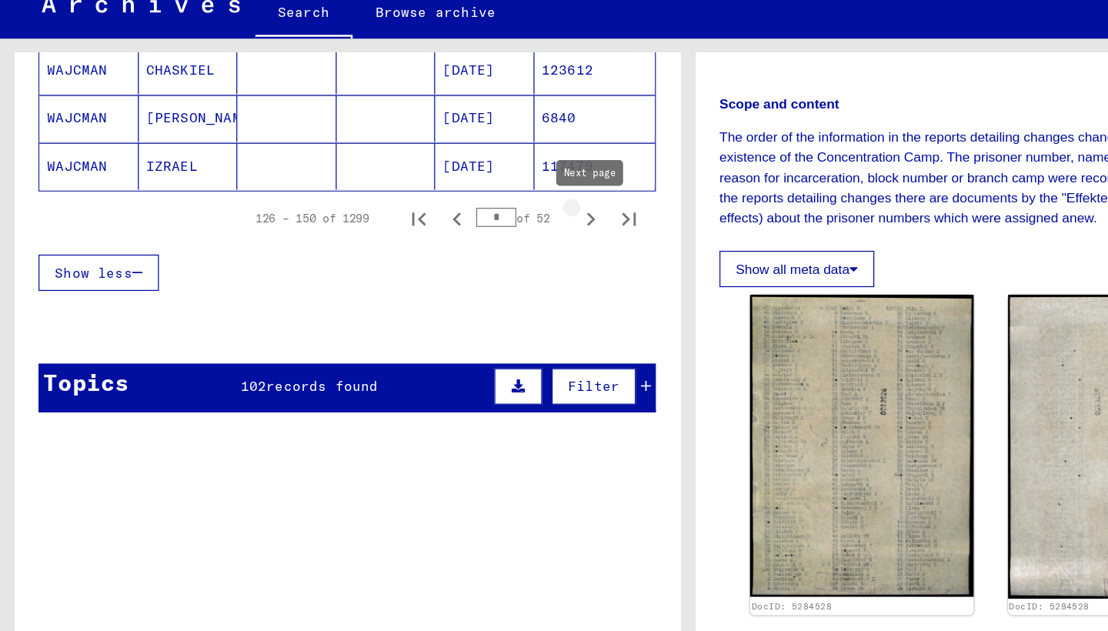
click at [477, 209] on icon "Next page" at bounding box center [476, 220] width 22 height 22
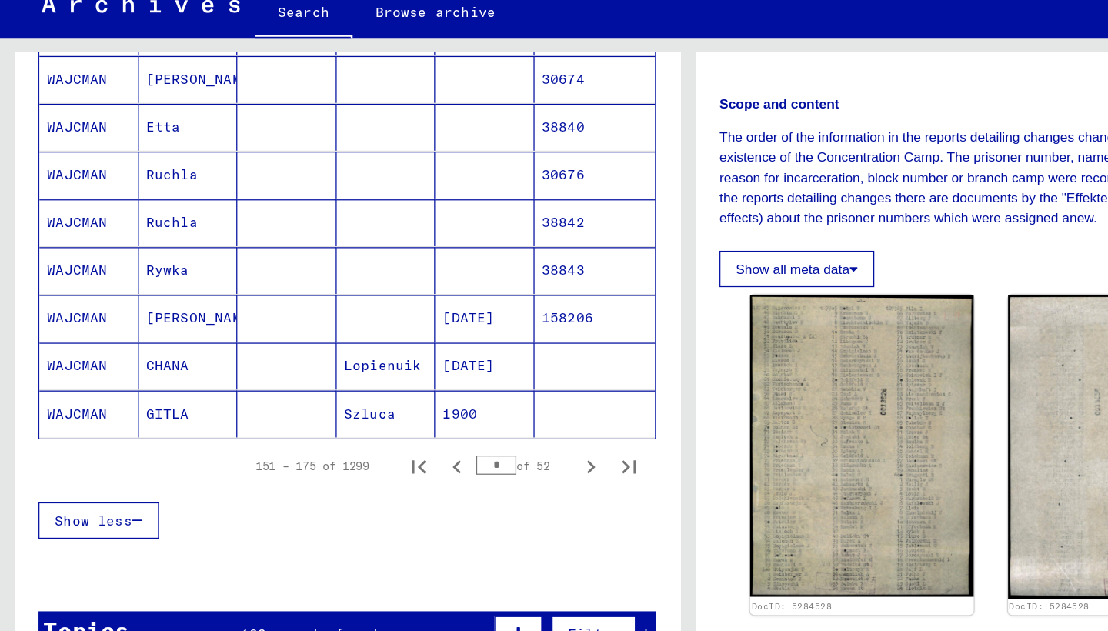
scroll to position [880, 0]
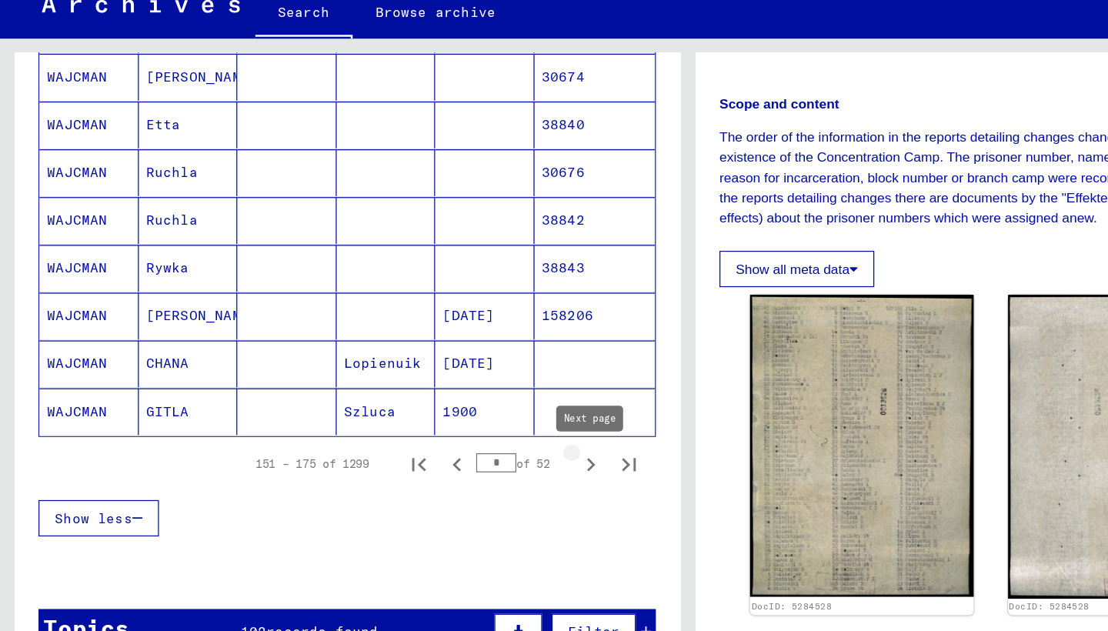
click at [474, 406] on icon "Next page" at bounding box center [476, 417] width 22 height 22
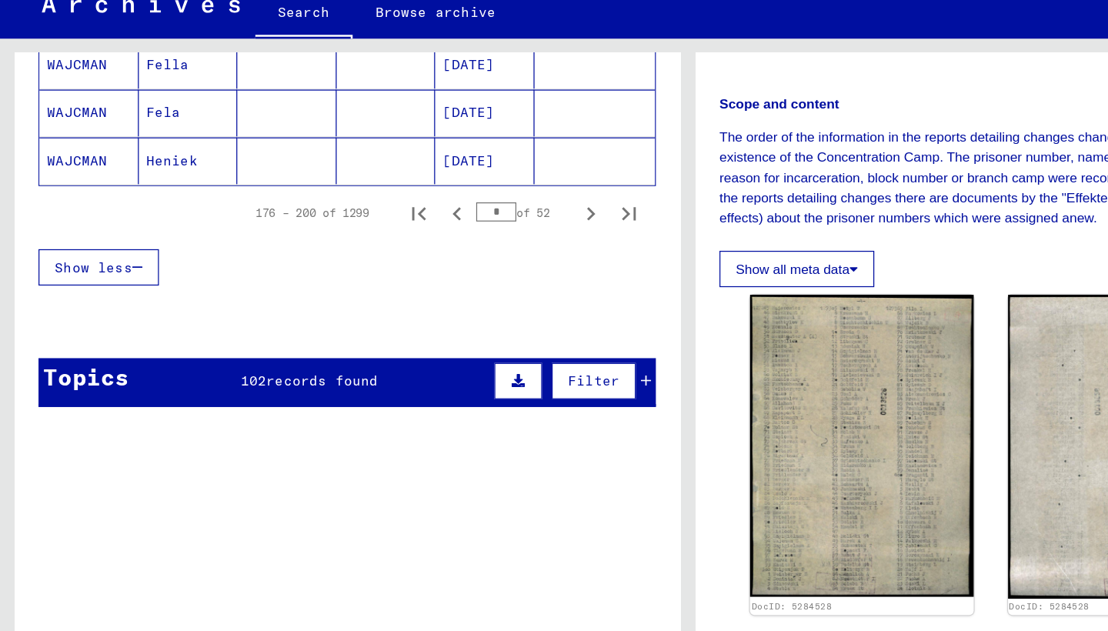
scroll to position [1051, 0]
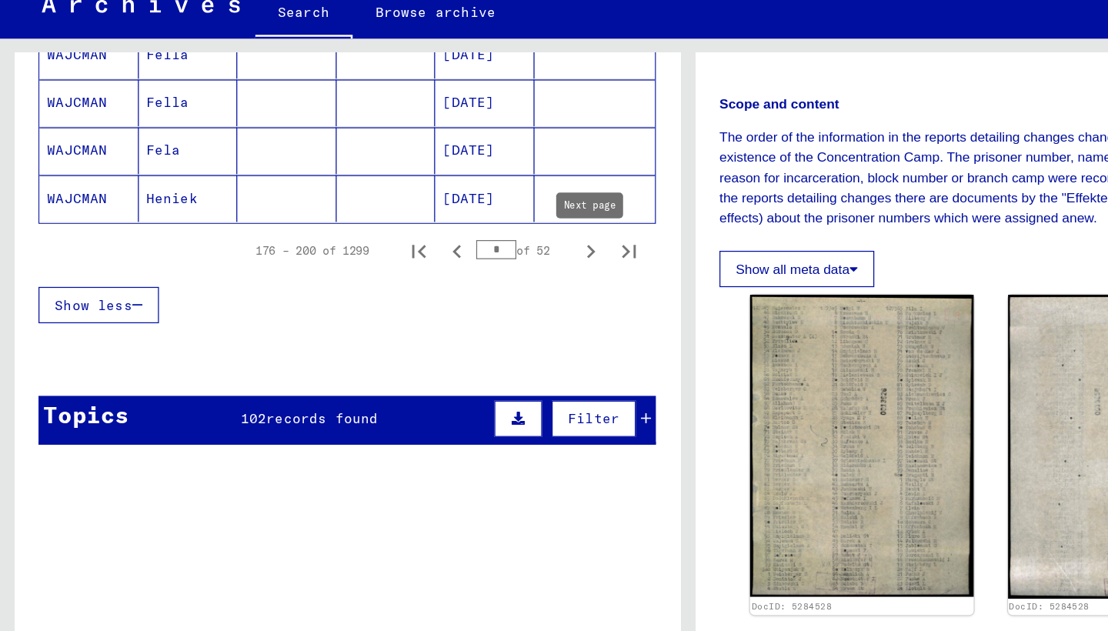
click at [476, 240] on icon "Next page" at bounding box center [476, 245] width 7 height 11
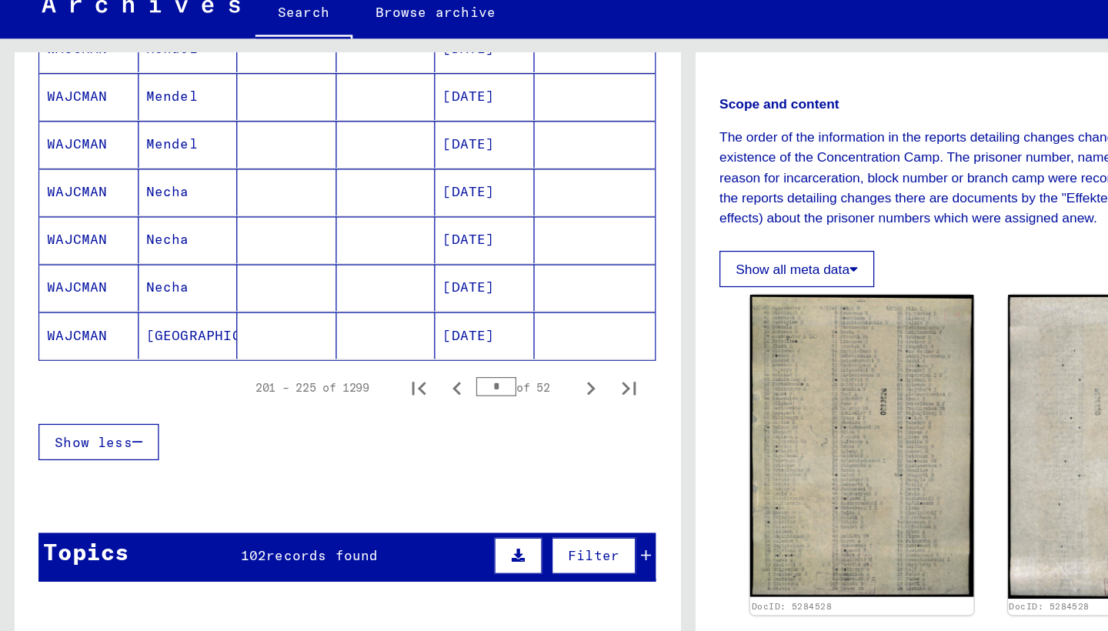
scroll to position [942, 0]
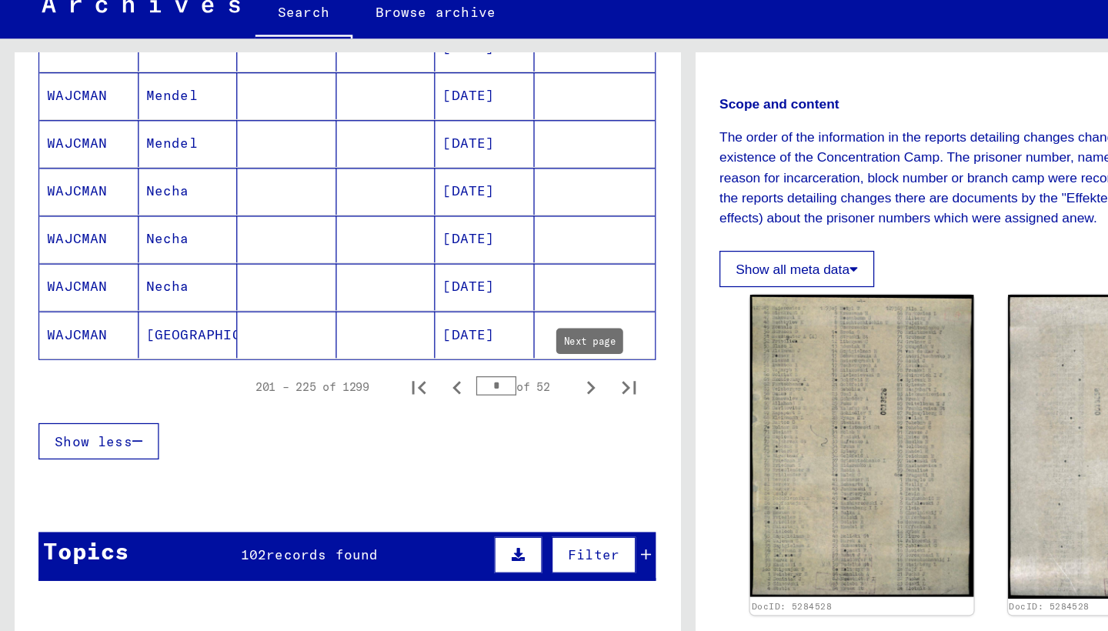
click at [474, 344] on icon "Next page" at bounding box center [476, 355] width 22 height 22
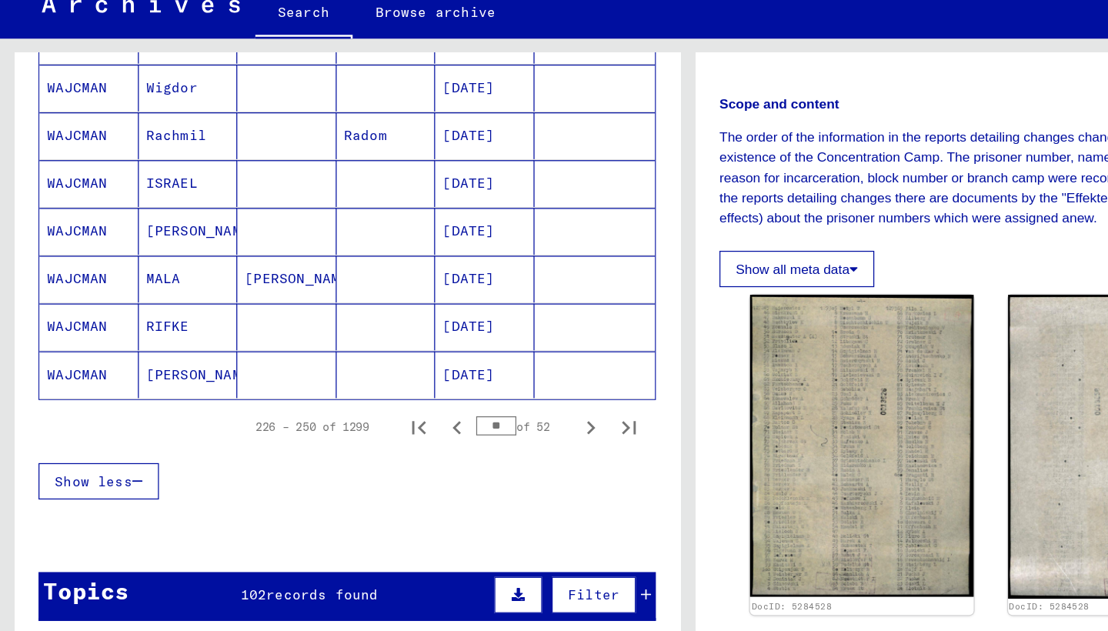
scroll to position [921, 0]
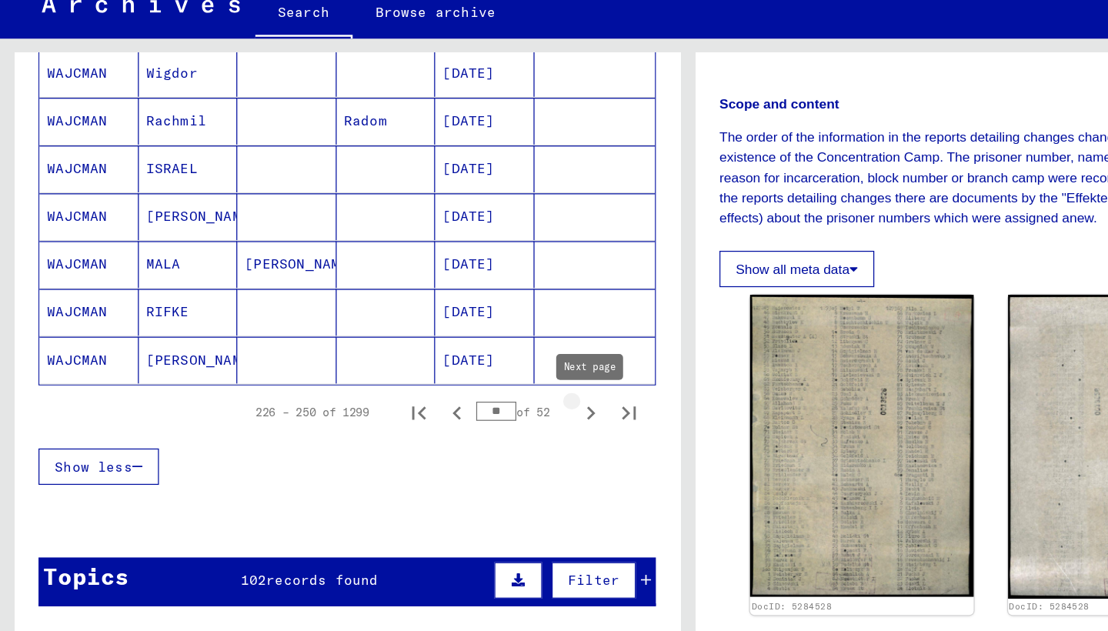
click at [473, 365] on icon "Next page" at bounding box center [476, 376] width 22 height 22
type input "**"
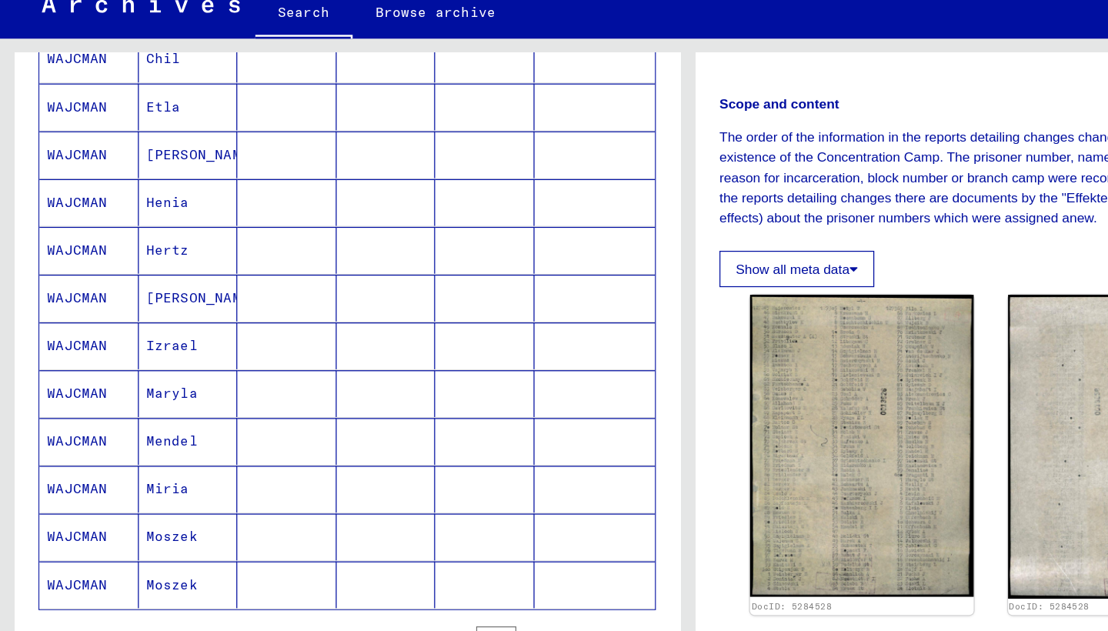
scroll to position [710, 0]
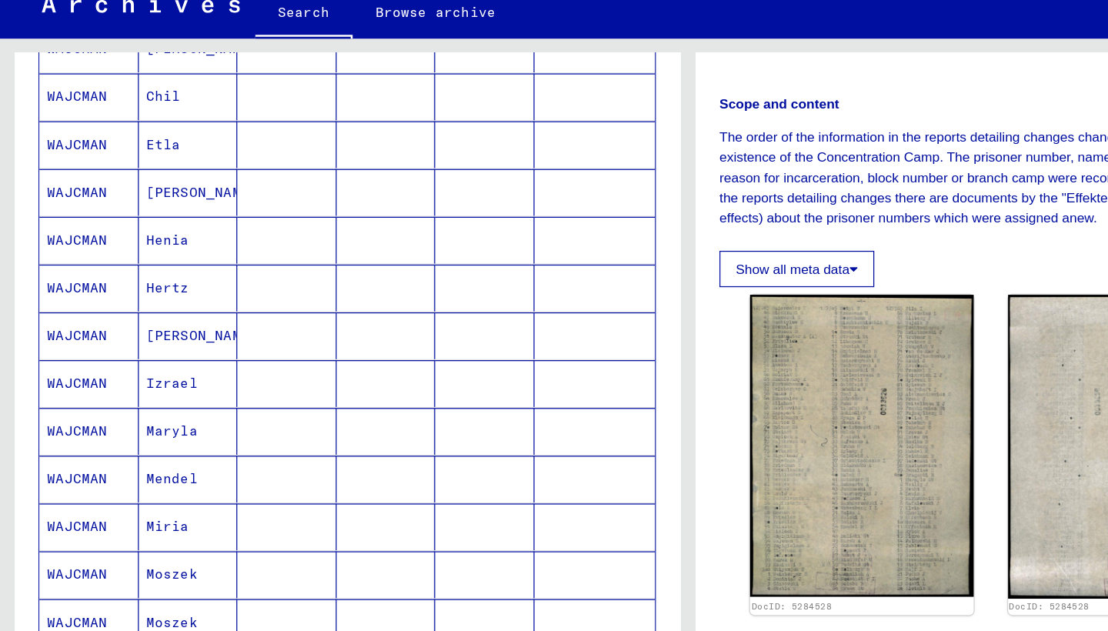
click at [65, 332] on mat-cell "WAJCMAN" at bounding box center [72, 351] width 80 height 38
